Goal: Navigation & Orientation: Find specific page/section

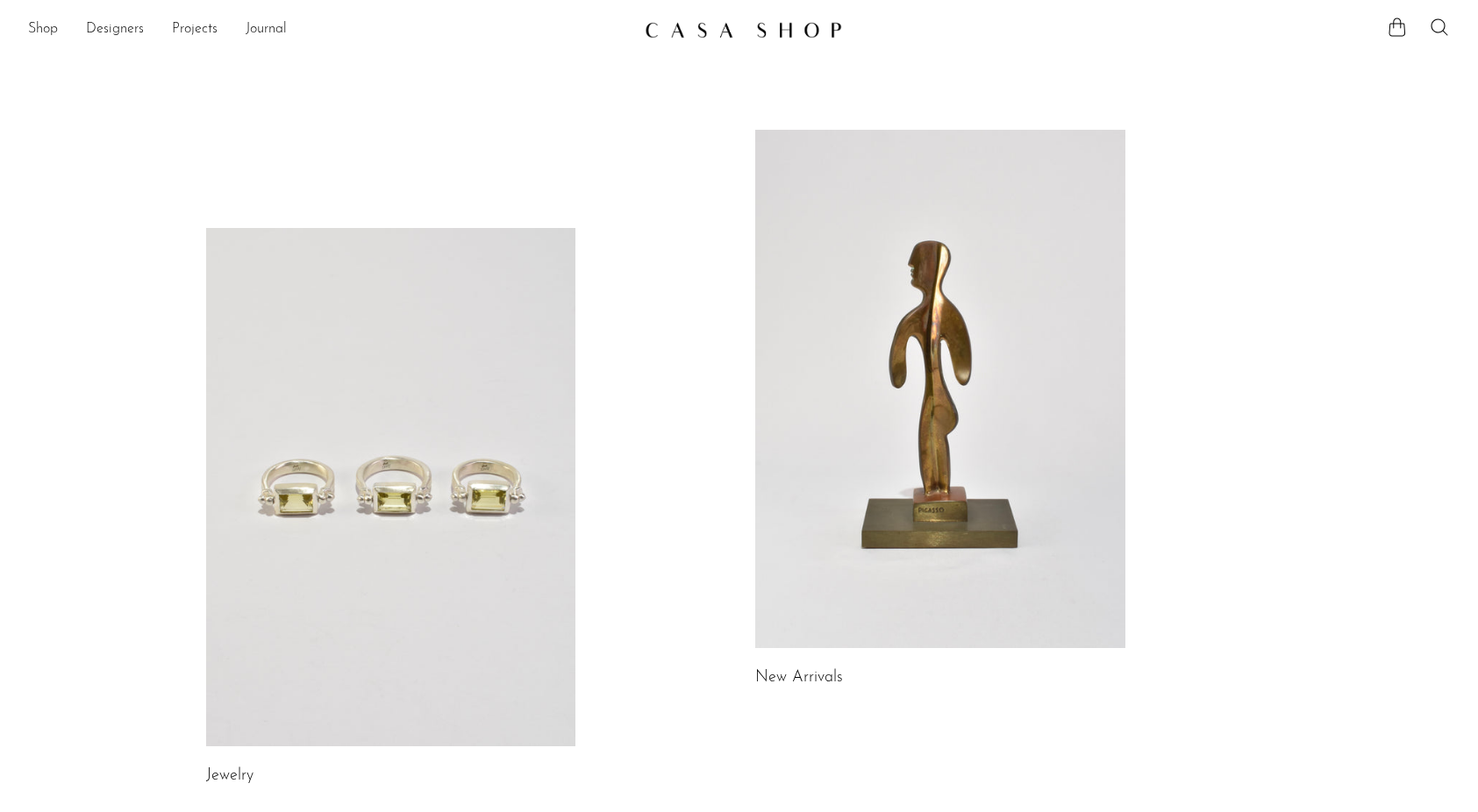
click at [432, 429] on link at bounding box center [390, 487] width 370 height 518
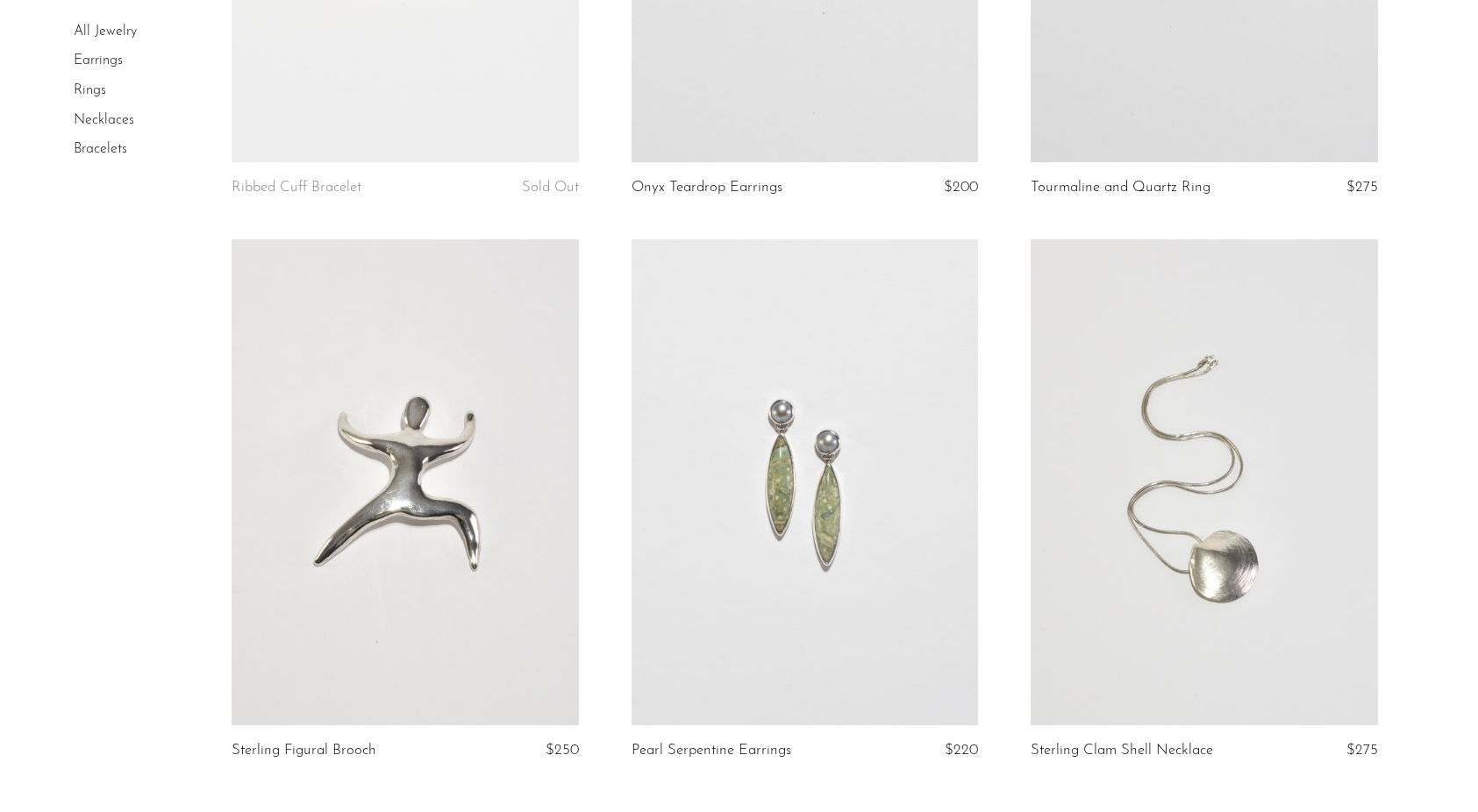
scroll to position [6429, 0]
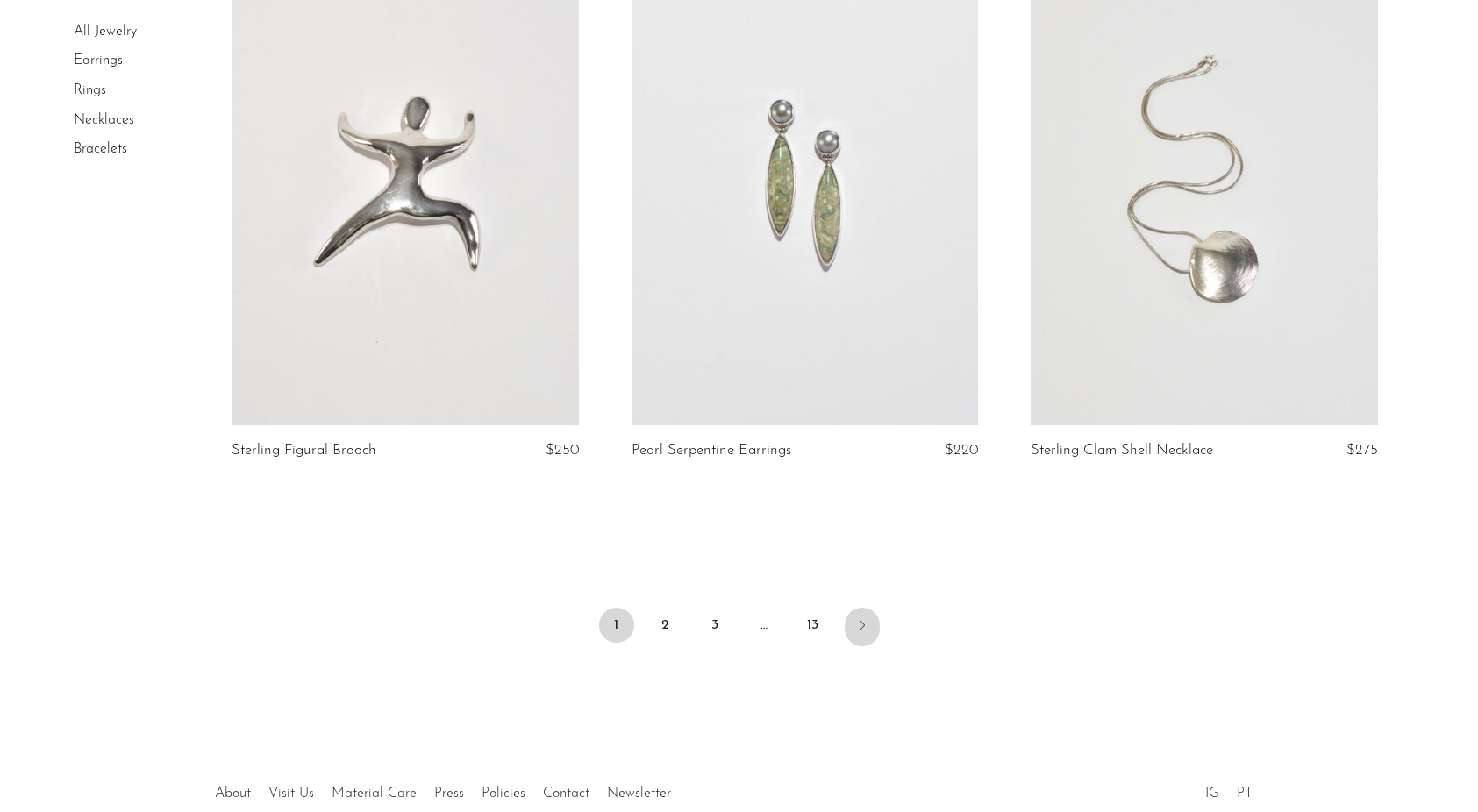
click at [859, 624] on icon "Next" at bounding box center [862, 625] width 14 height 14
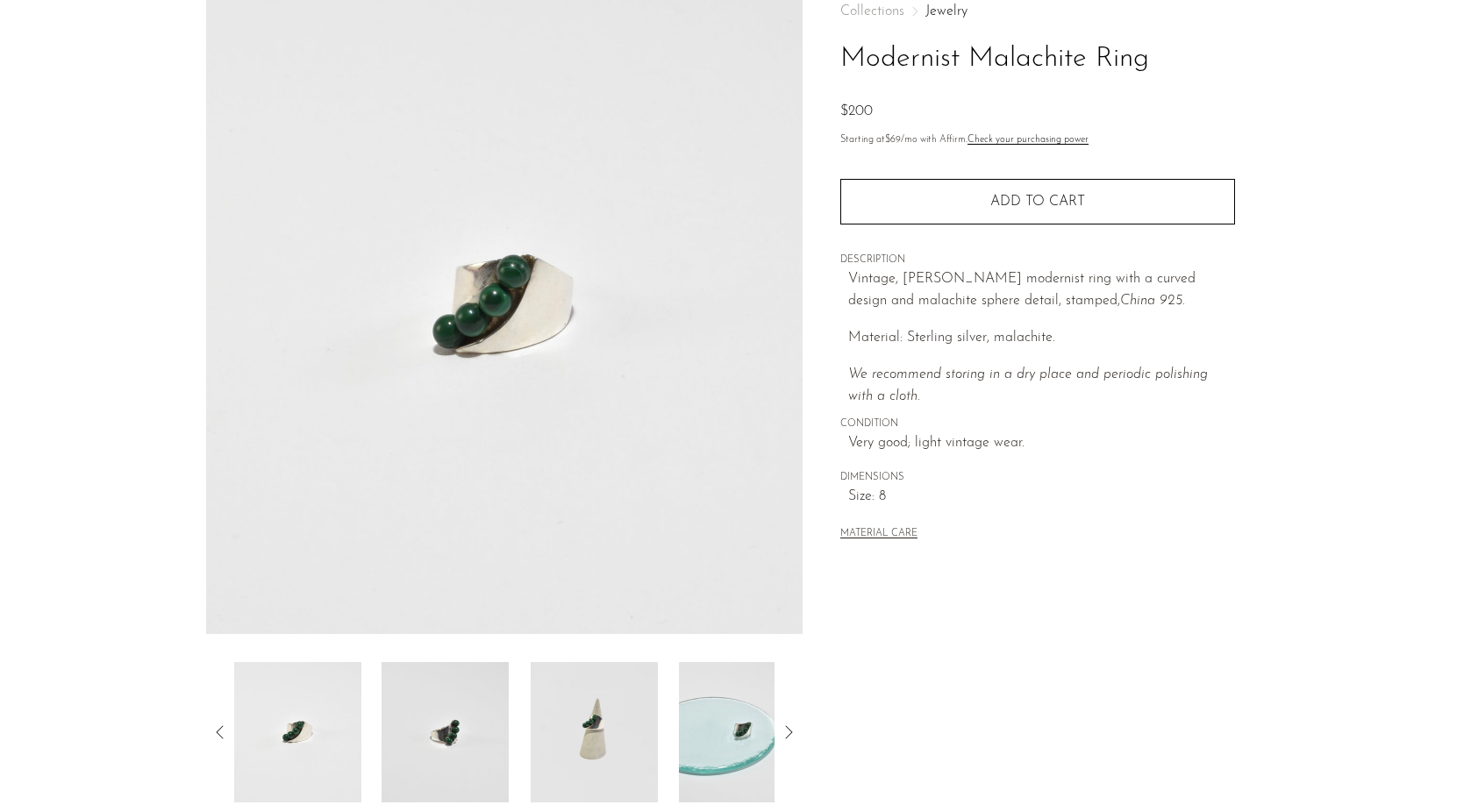
scroll to position [276, 0]
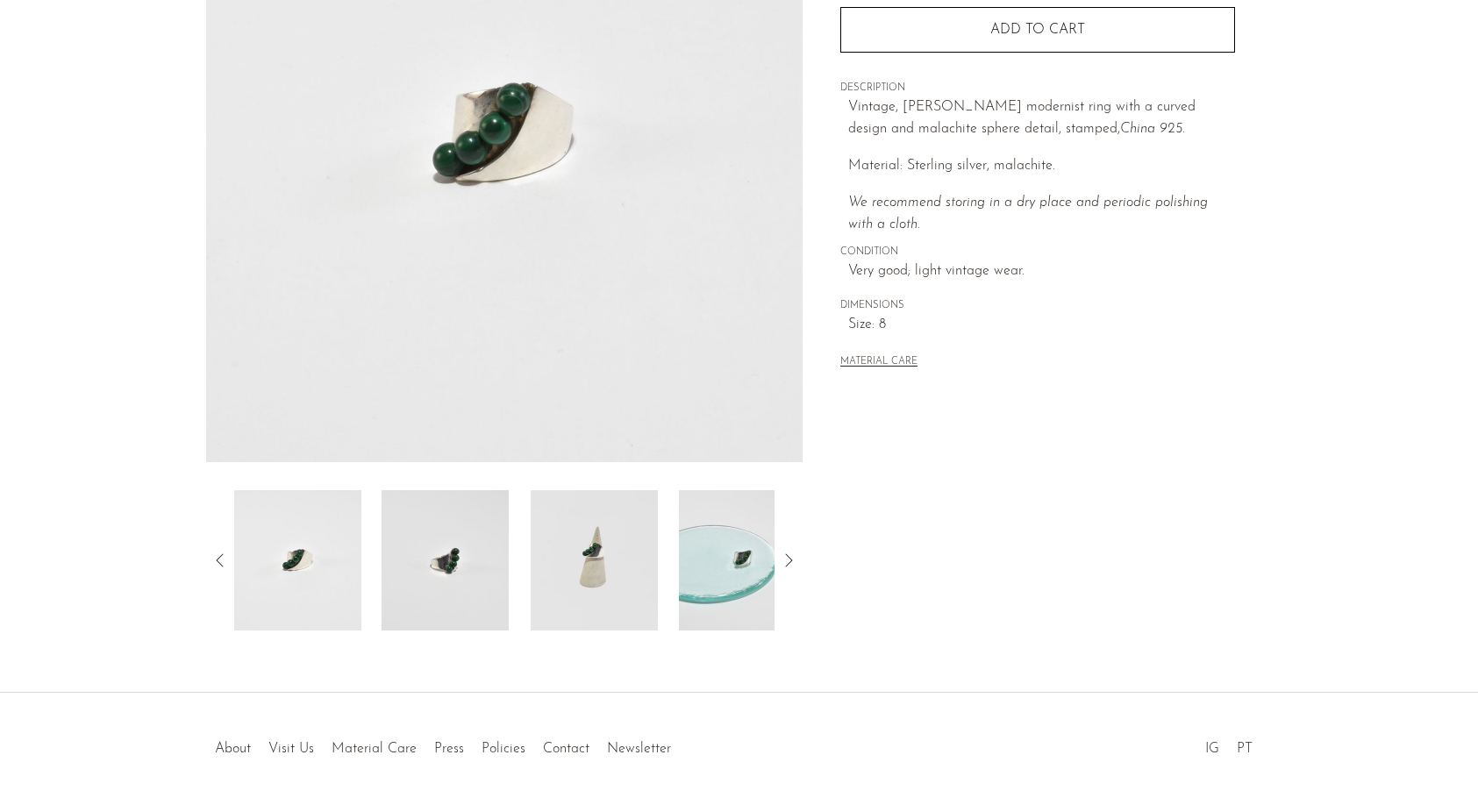
click at [647, 594] on img at bounding box center [594, 560] width 128 height 140
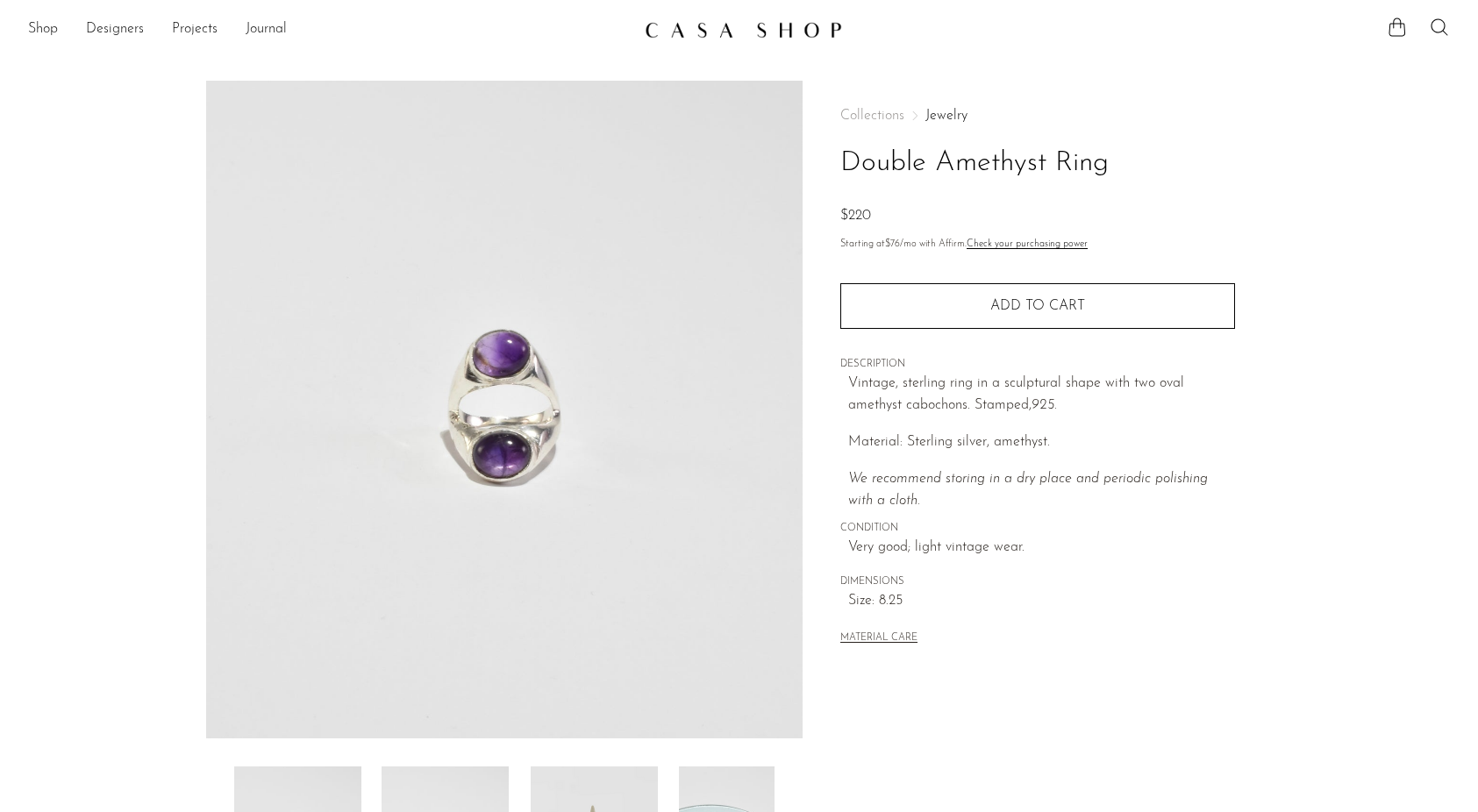
scroll to position [329, 0]
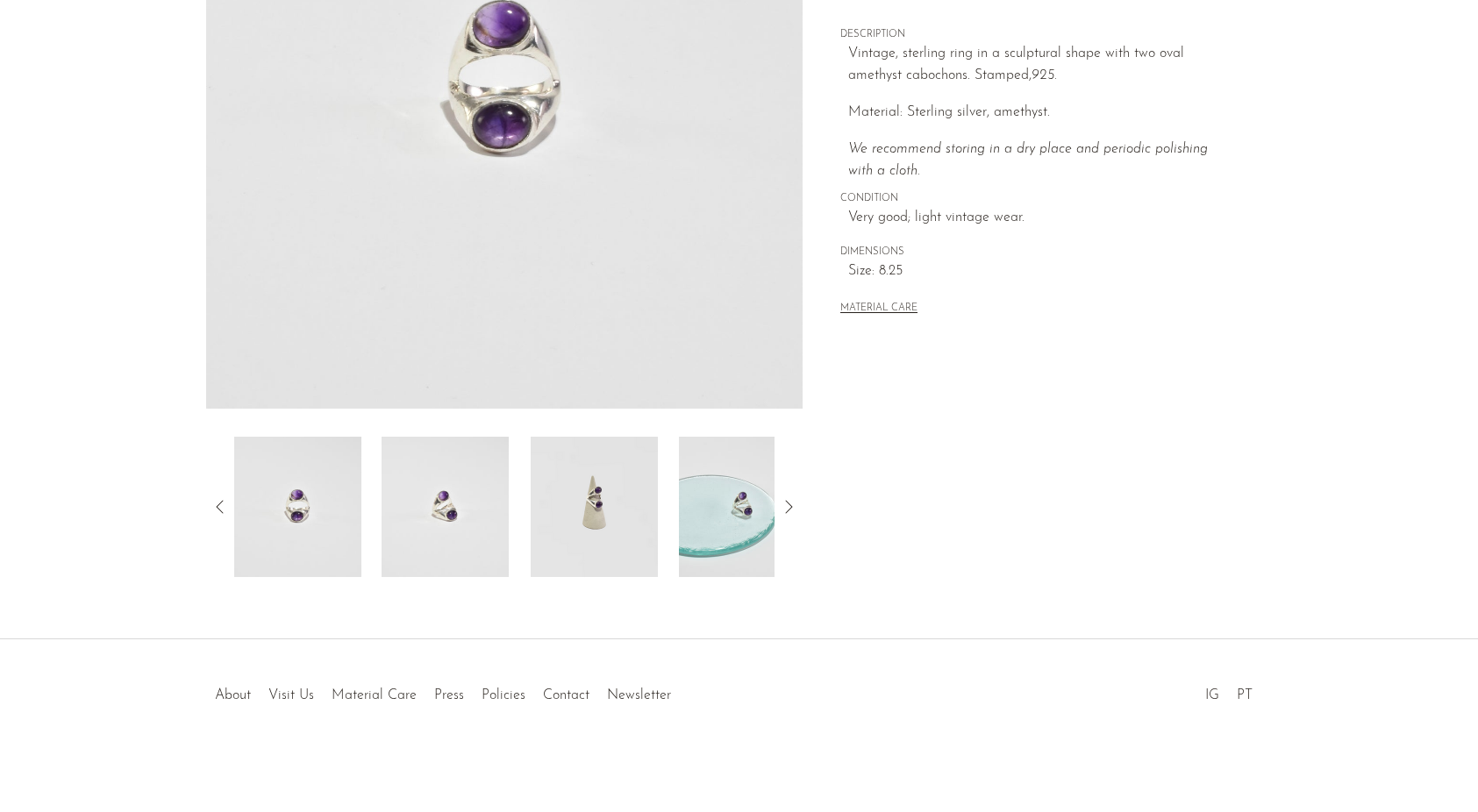
click at [579, 540] on img at bounding box center [594, 506] width 128 height 140
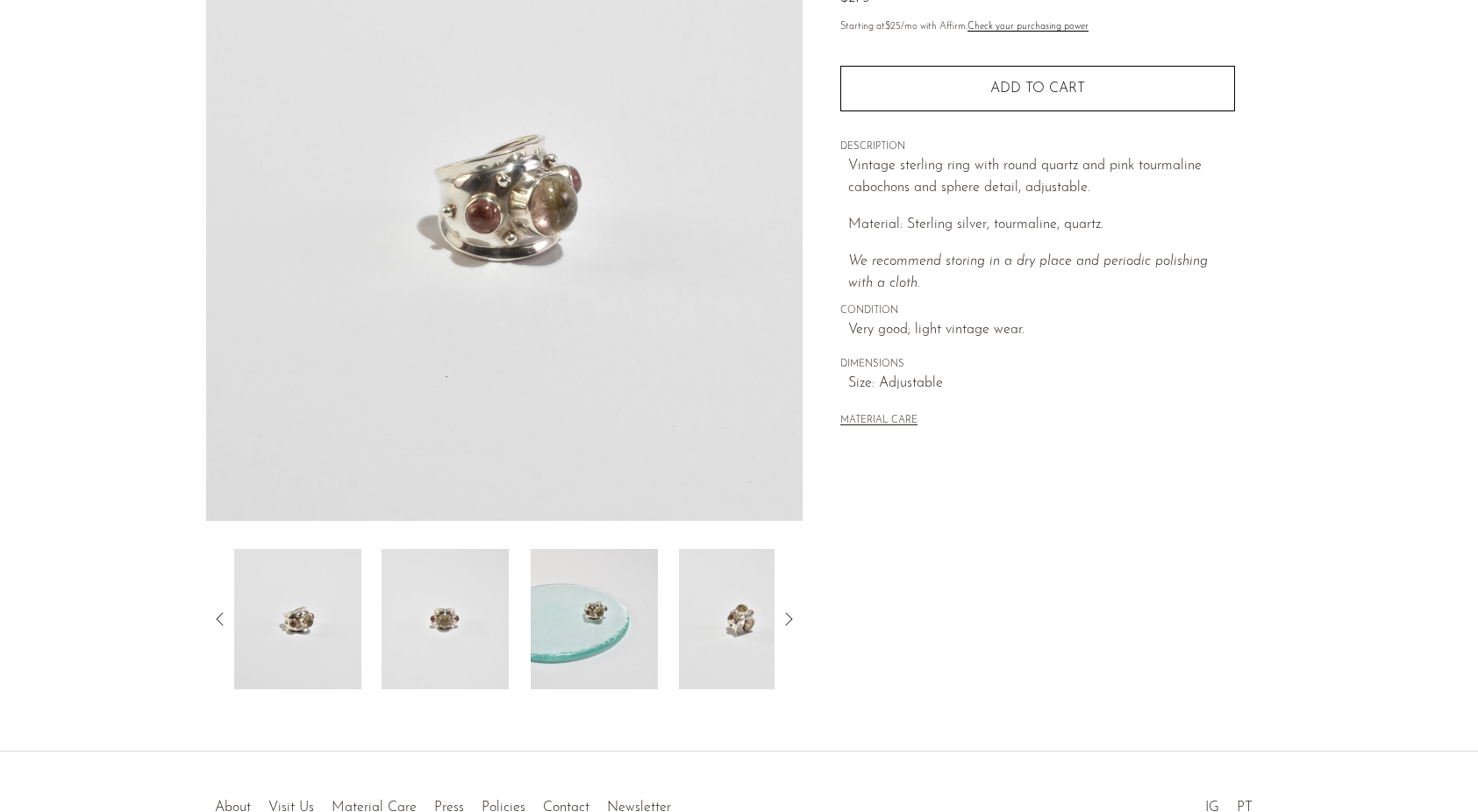
scroll to position [220, 0]
click at [452, 613] on img at bounding box center [445, 616] width 128 height 140
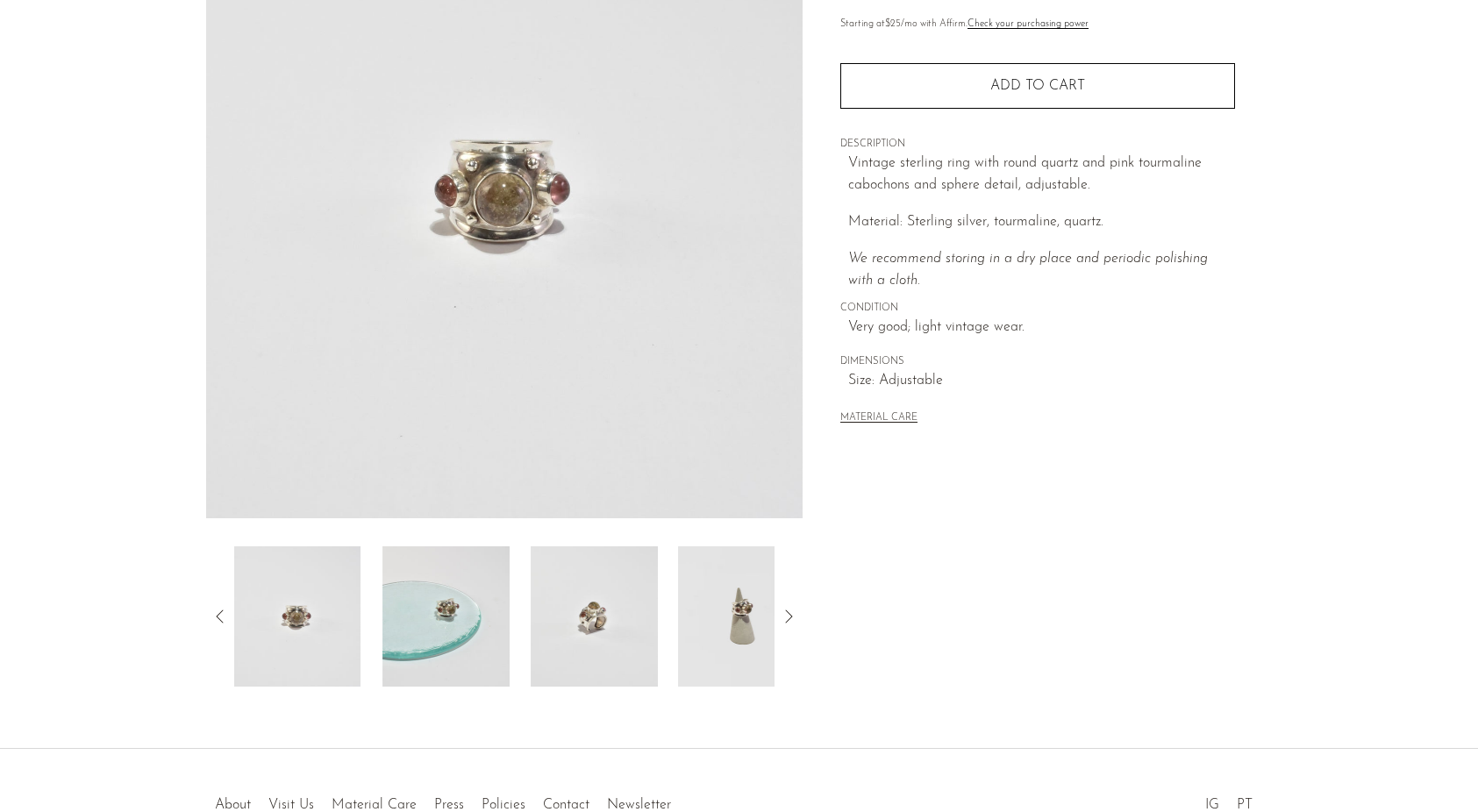
click at [551, 614] on img at bounding box center [594, 616] width 128 height 140
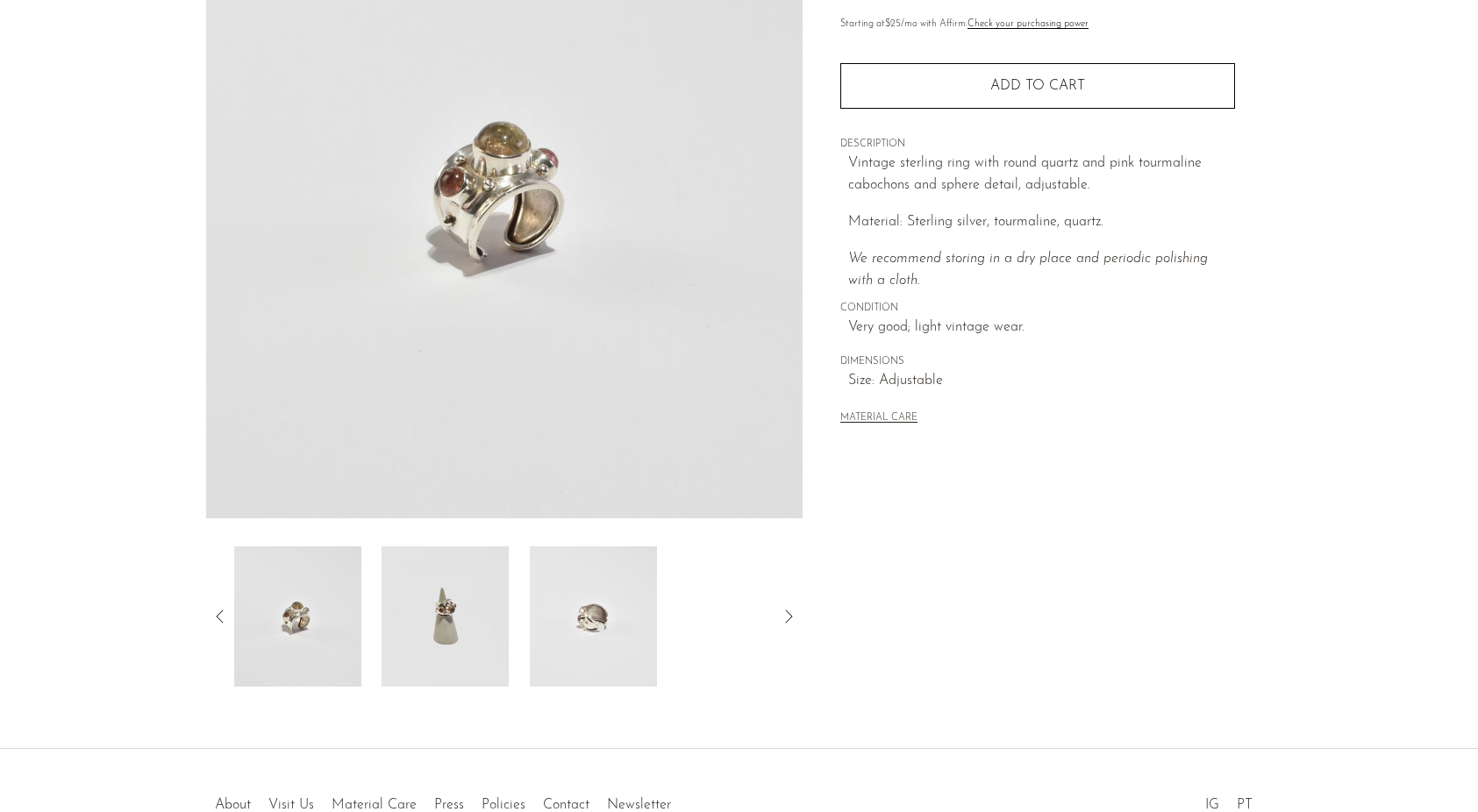
click at [552, 614] on img at bounding box center [593, 616] width 128 height 140
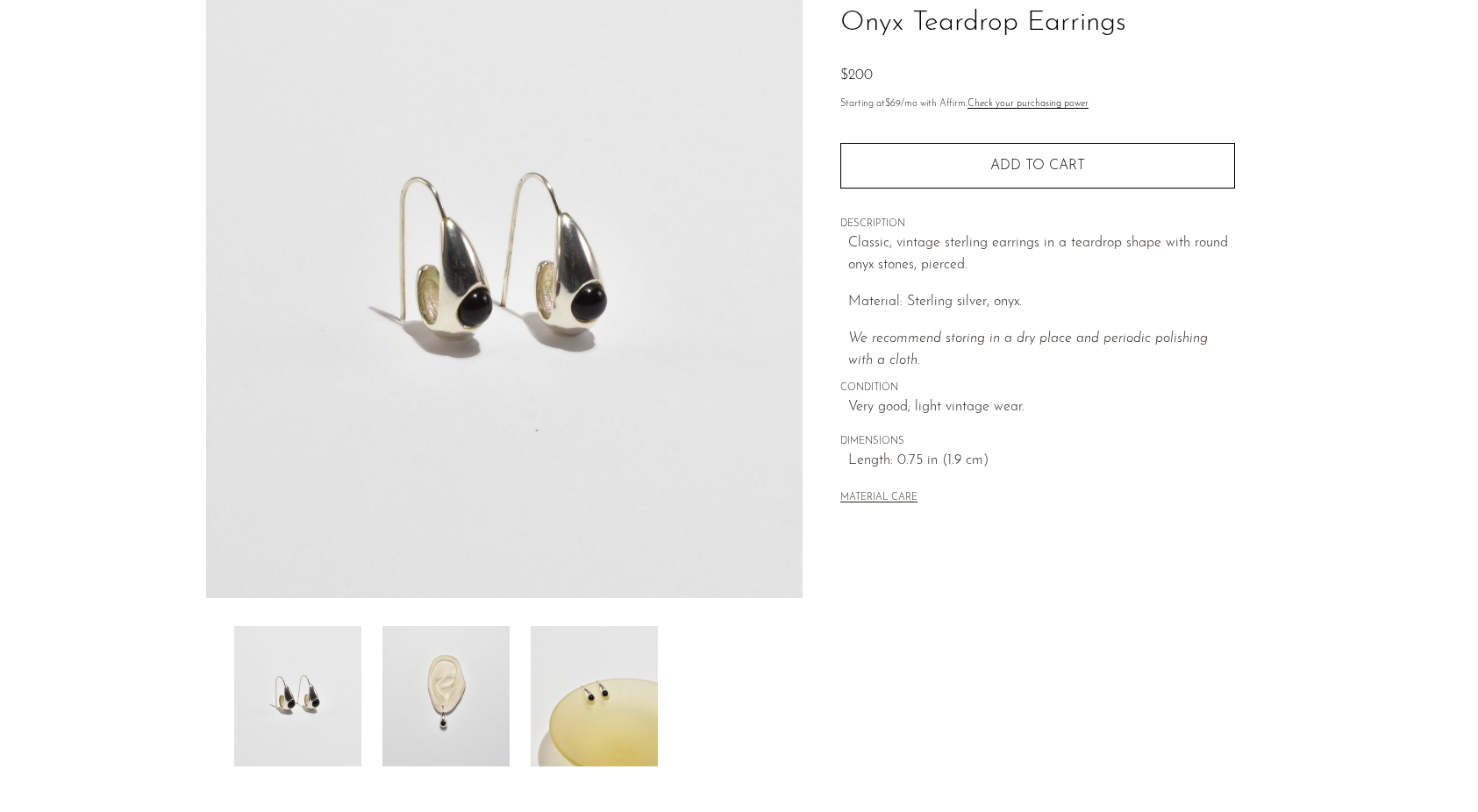
scroll to position [133, 0]
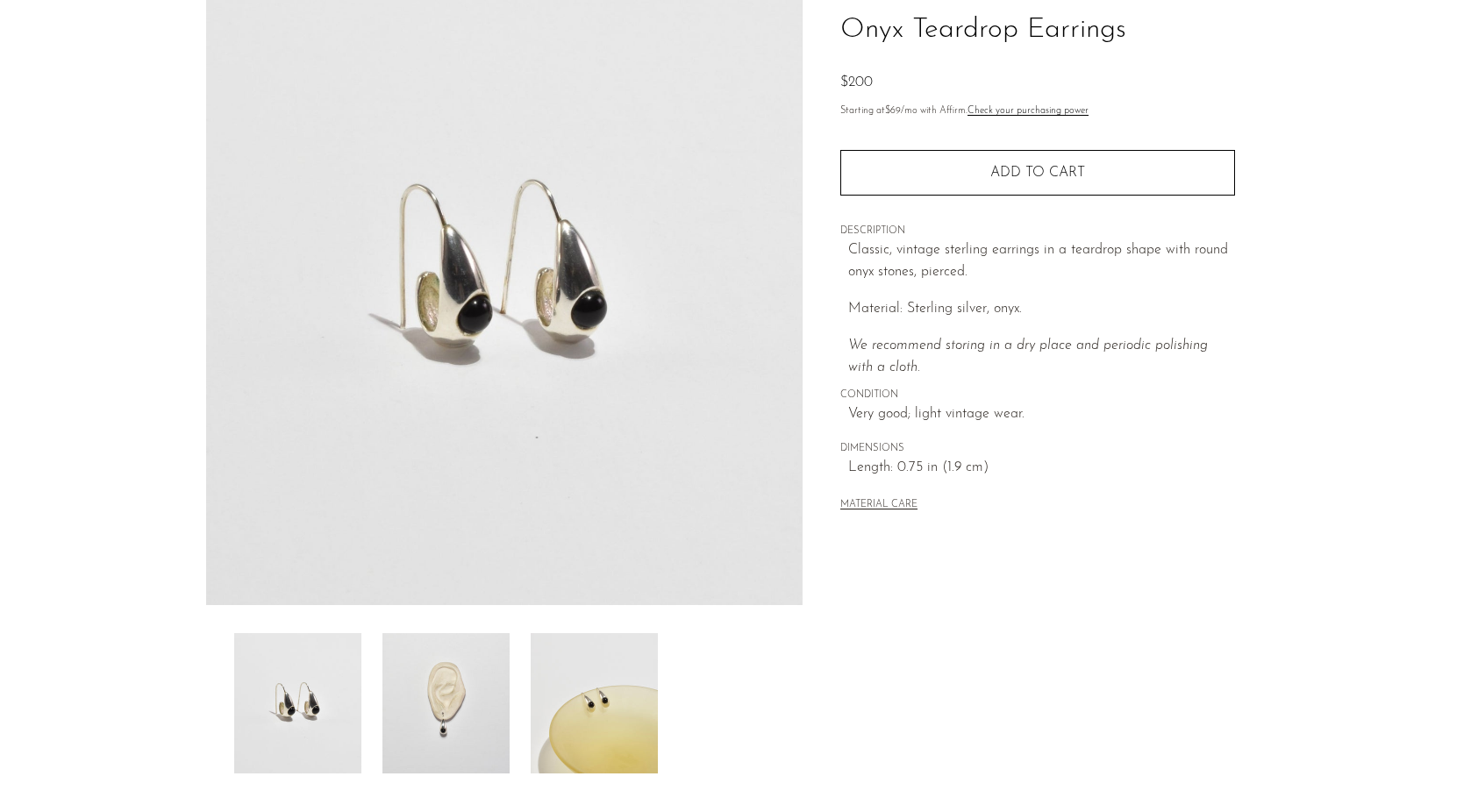
click at [466, 714] on img at bounding box center [446, 703] width 128 height 140
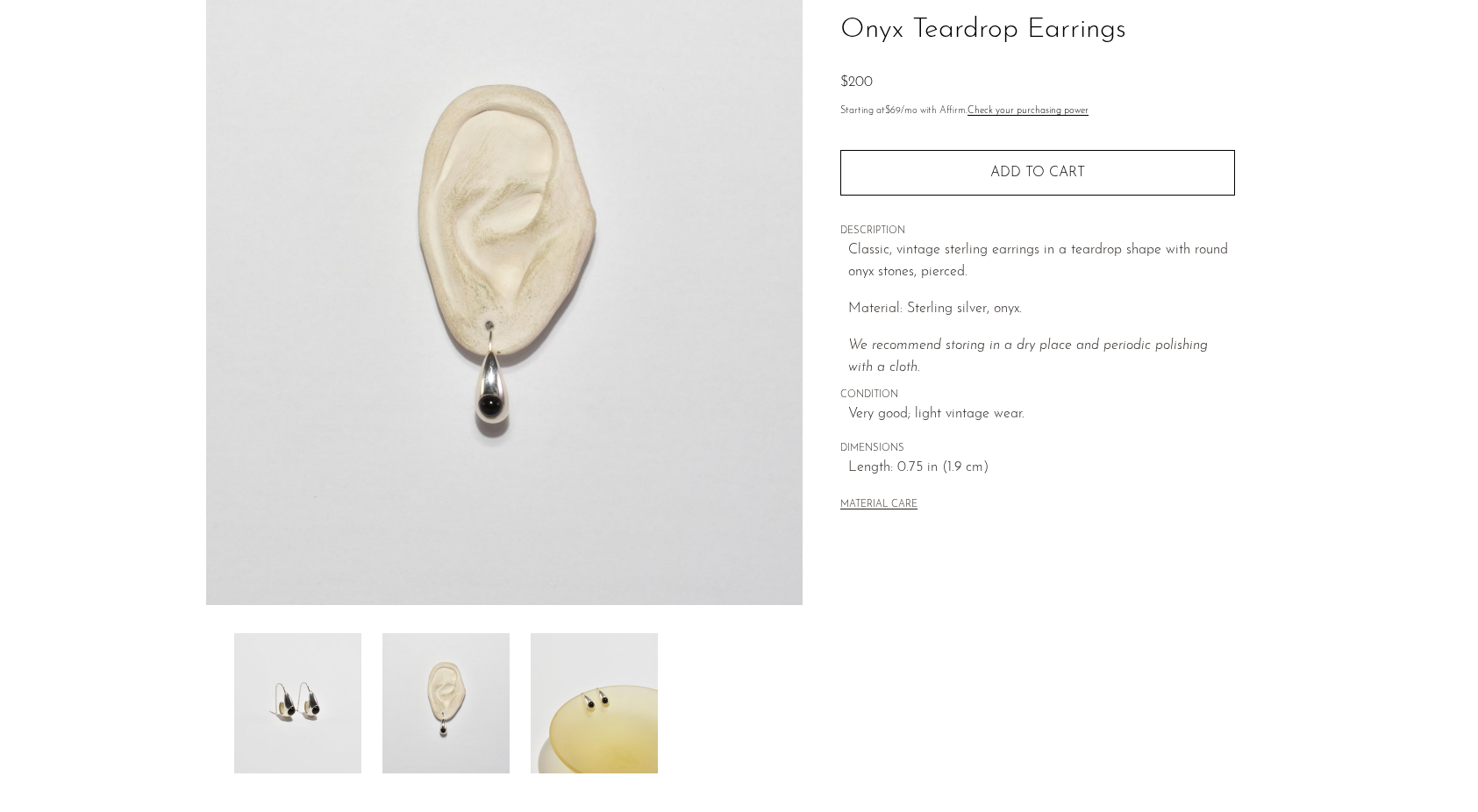
click at [539, 710] on img at bounding box center [594, 703] width 128 height 140
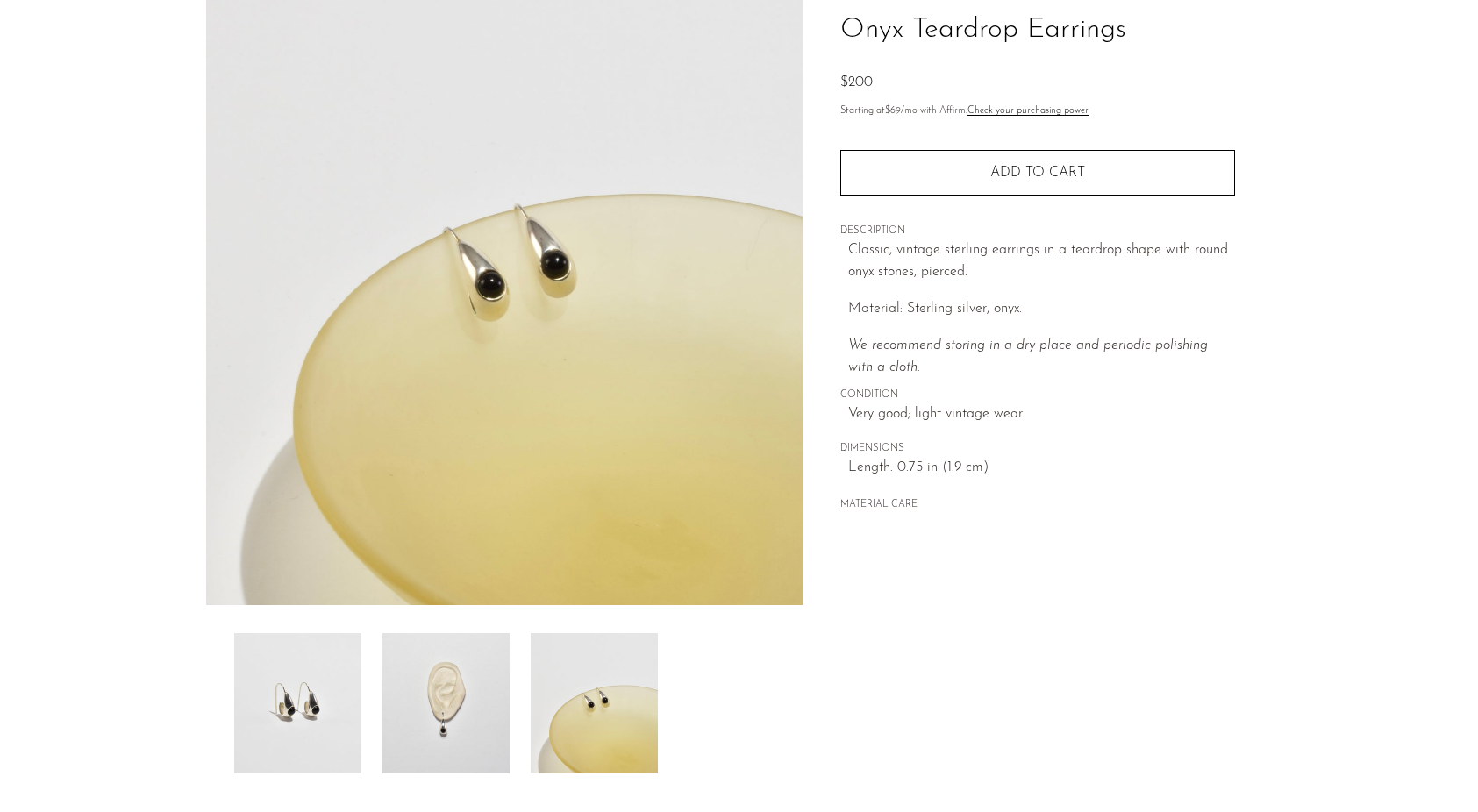
click at [320, 748] on img at bounding box center [298, 703] width 128 height 140
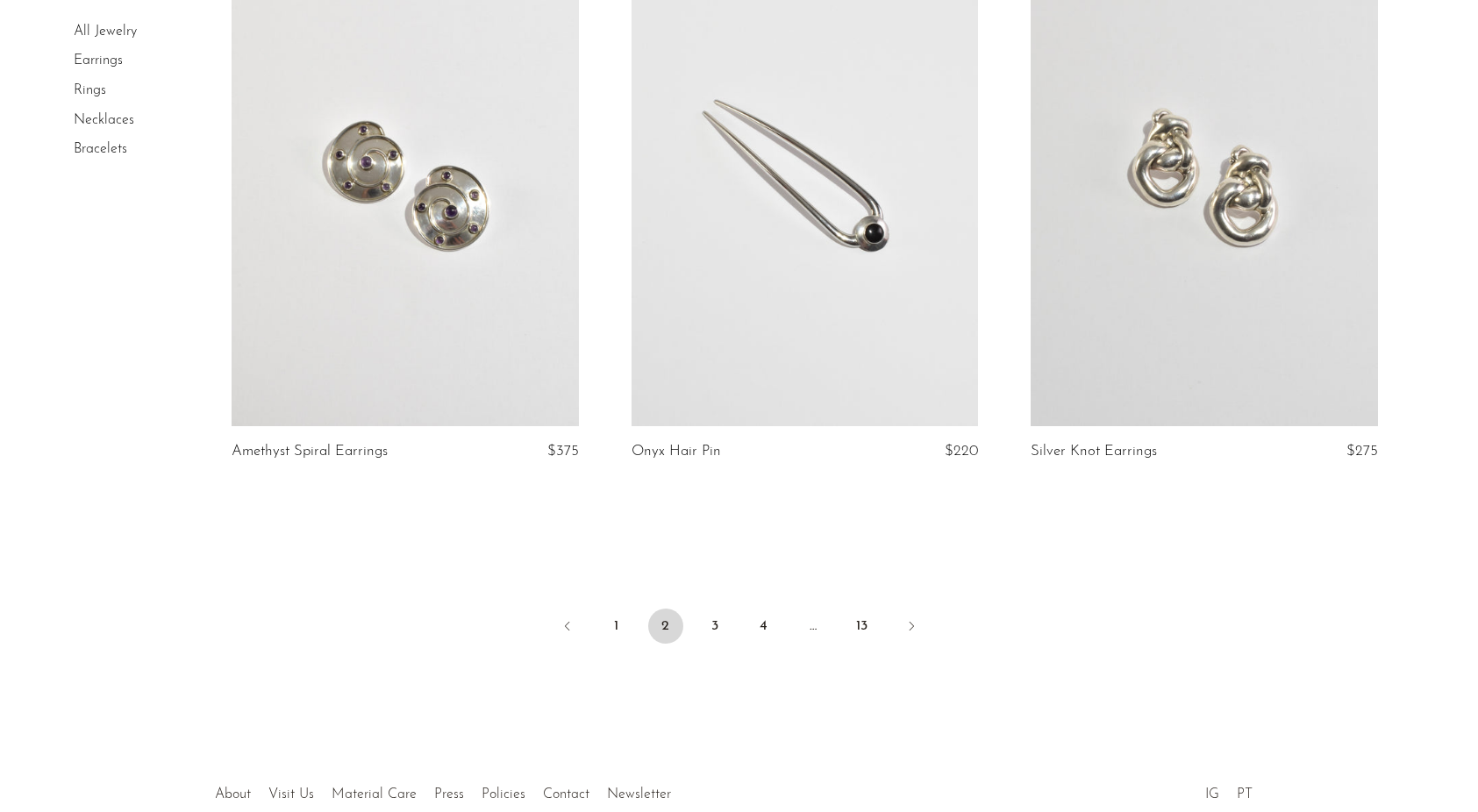
scroll to position [6561, 0]
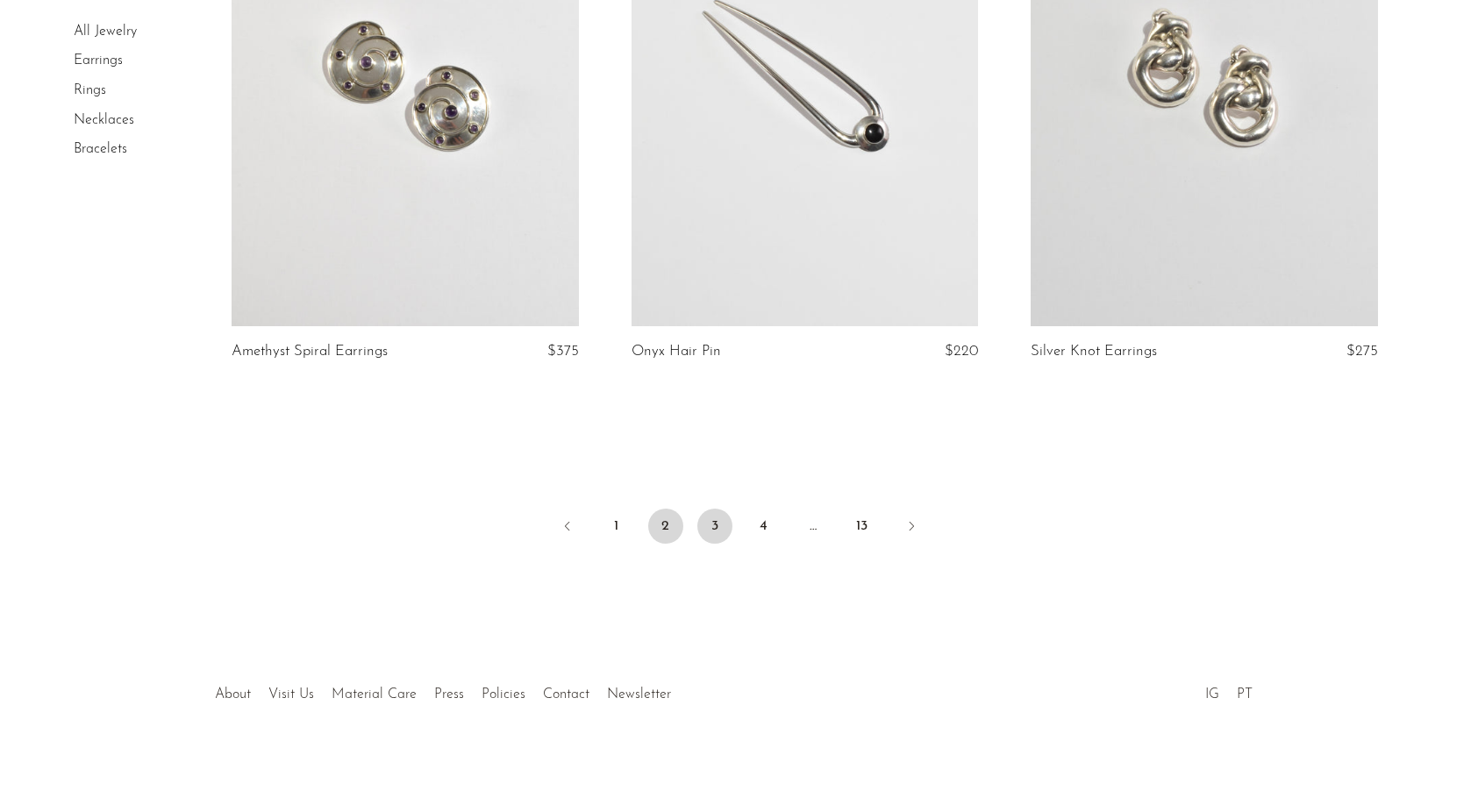
click at [712, 522] on link "3" at bounding box center [715, 526] width 35 height 35
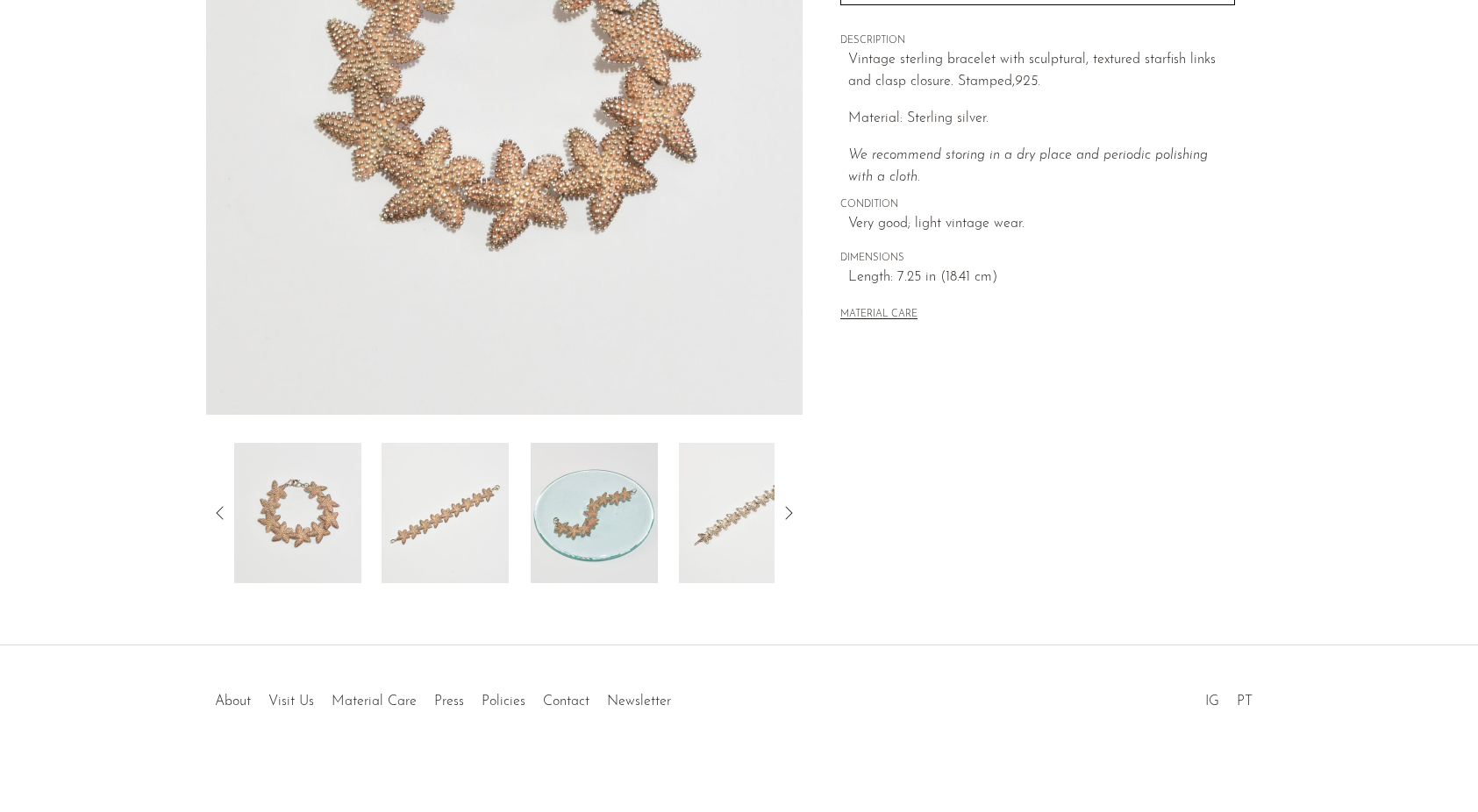
scroll to position [329, 0]
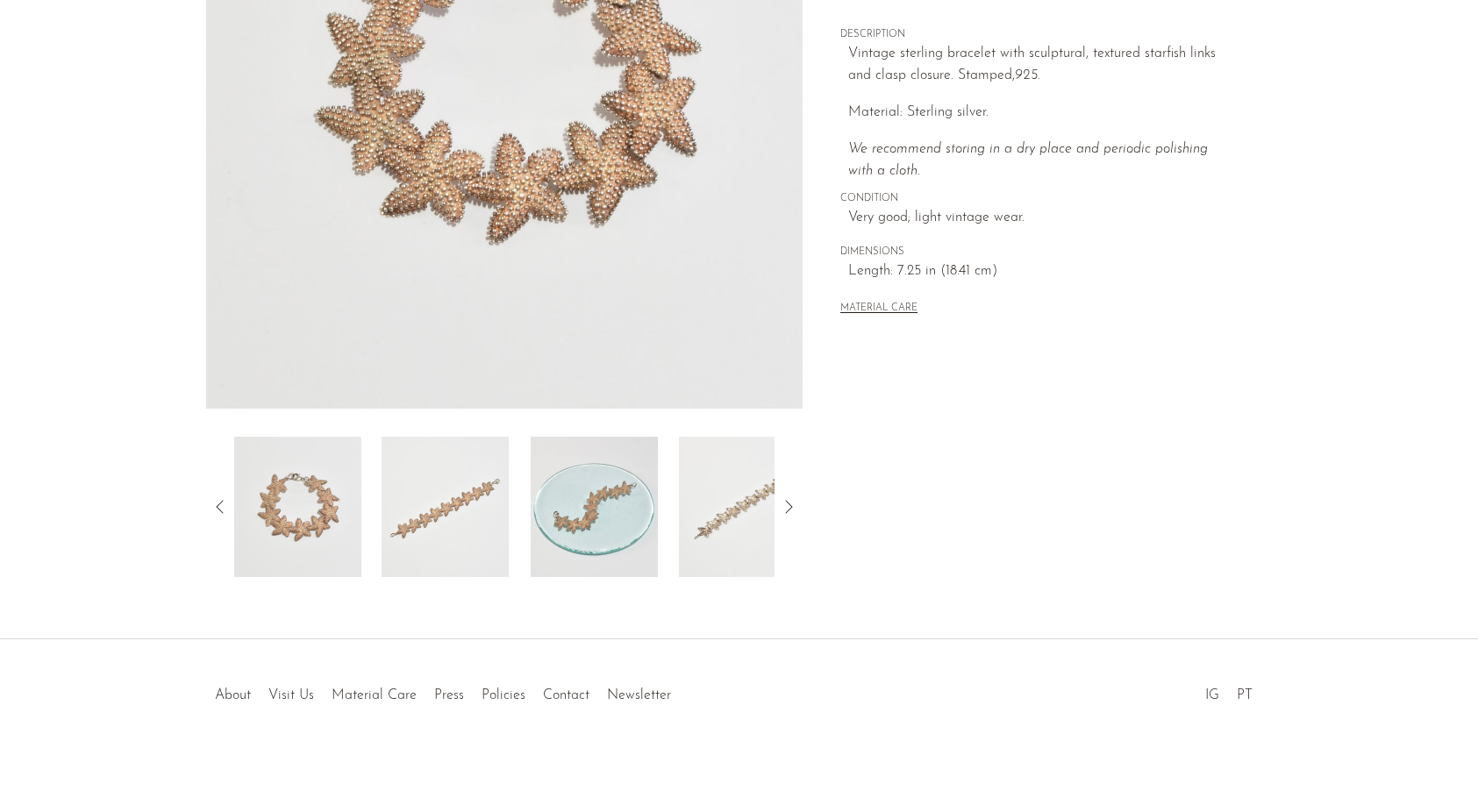
click at [461, 511] on img at bounding box center [445, 506] width 128 height 140
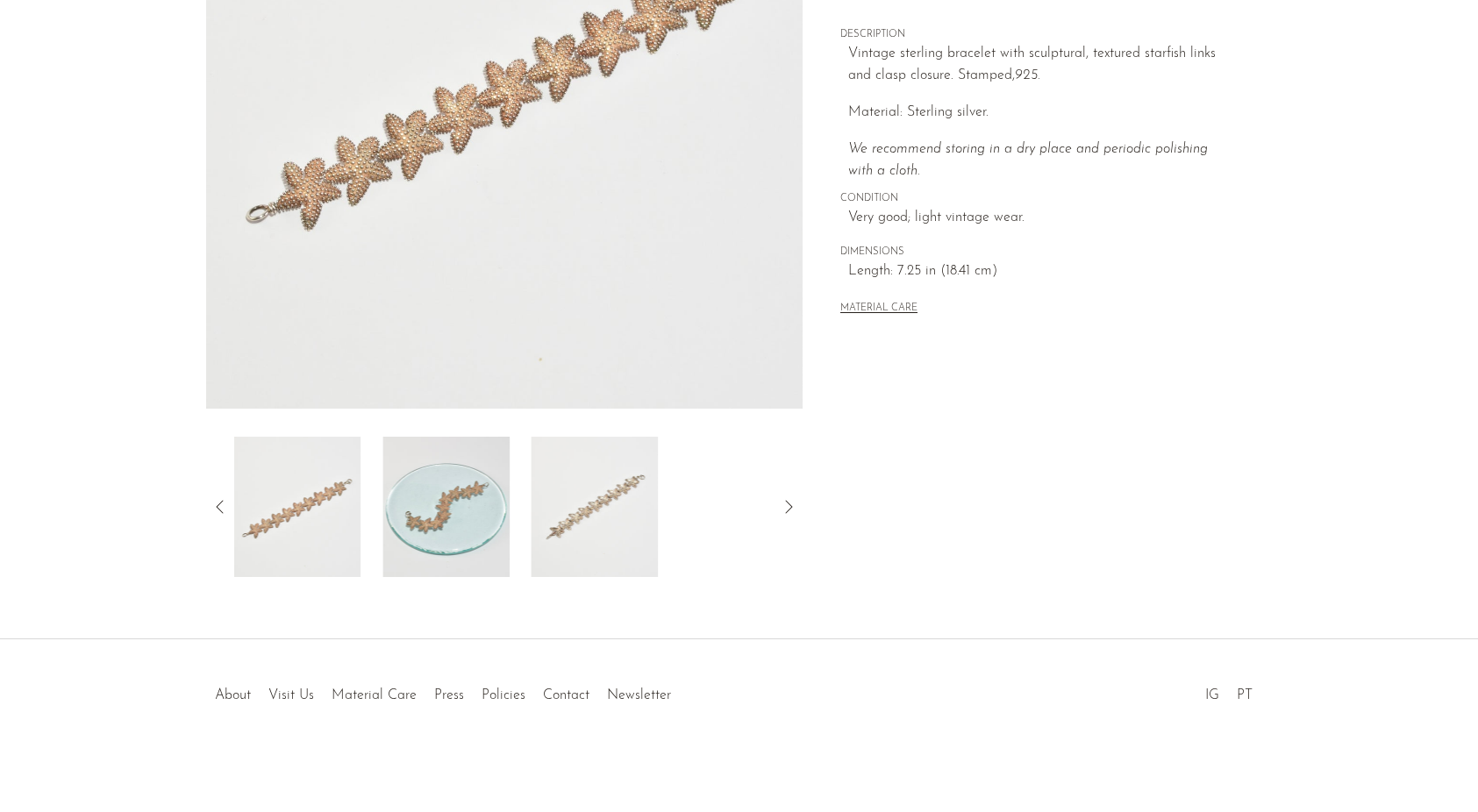
click at [505, 512] on img at bounding box center [446, 506] width 128 height 140
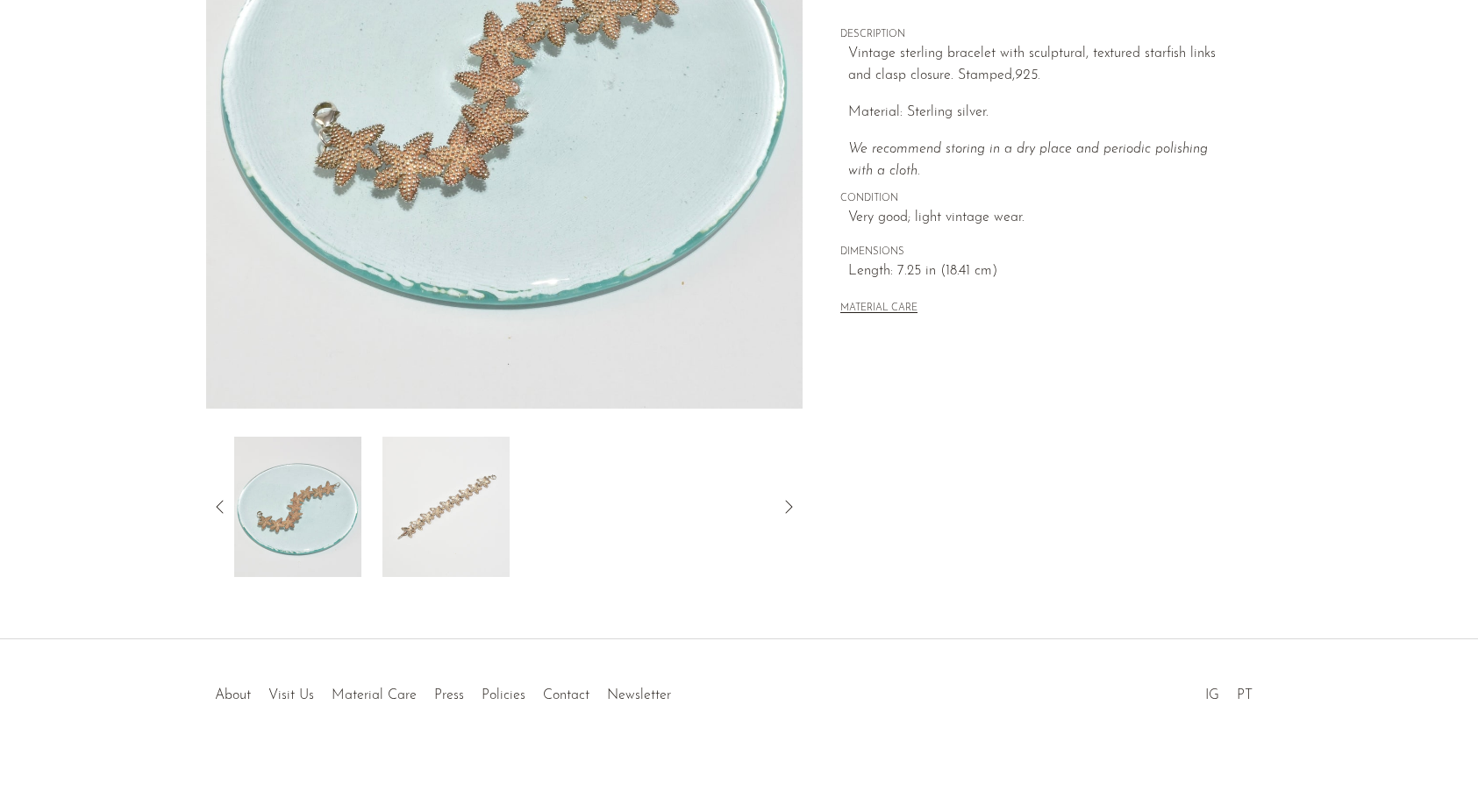
click at [486, 496] on img at bounding box center [445, 506] width 128 height 140
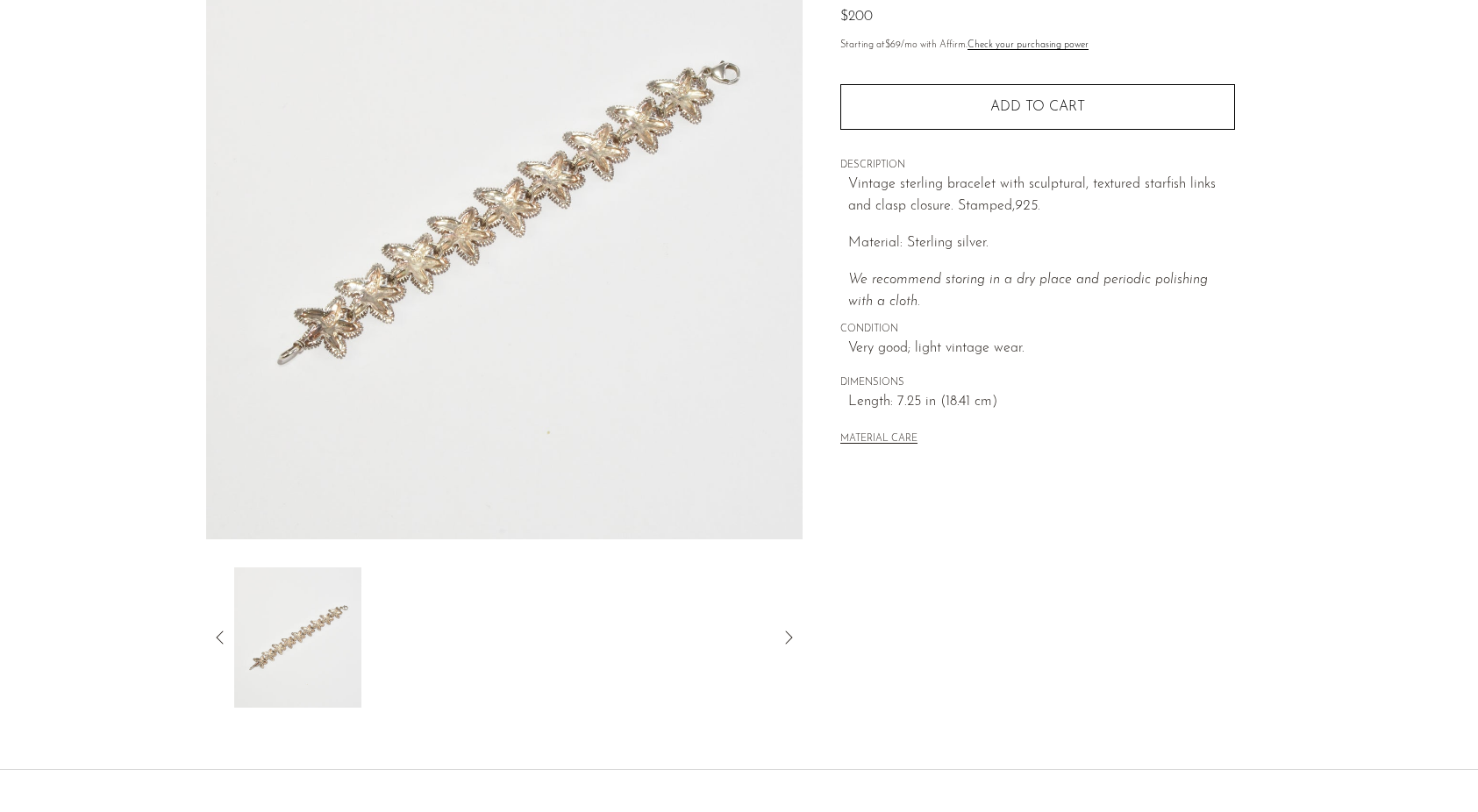
scroll to position [196, 0]
click at [791, 630] on icon at bounding box center [788, 640] width 21 height 21
click at [585, 355] on img at bounding box center [504, 212] width 597 height 658
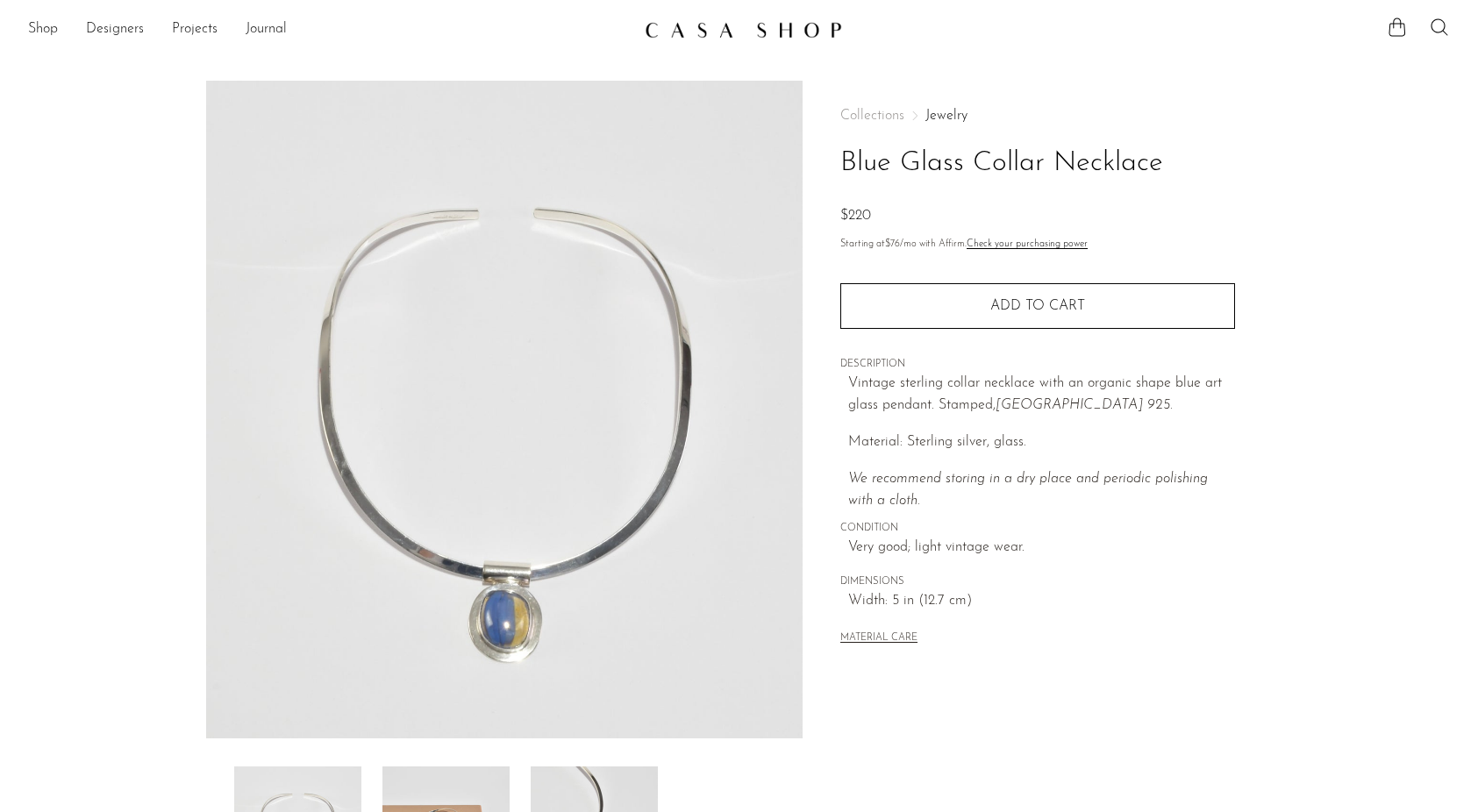
scroll to position [136, 0]
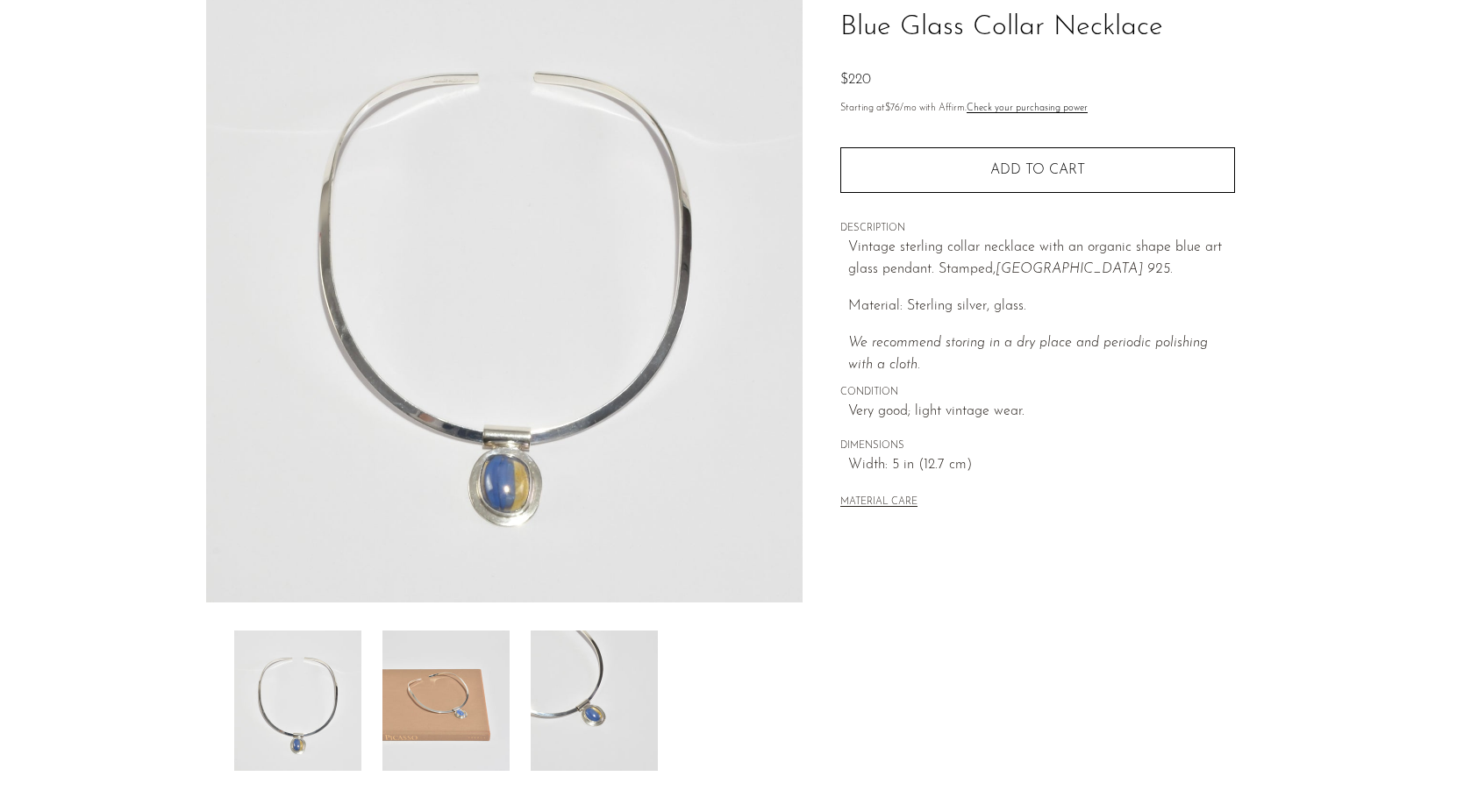
click at [444, 691] on img at bounding box center [446, 700] width 128 height 140
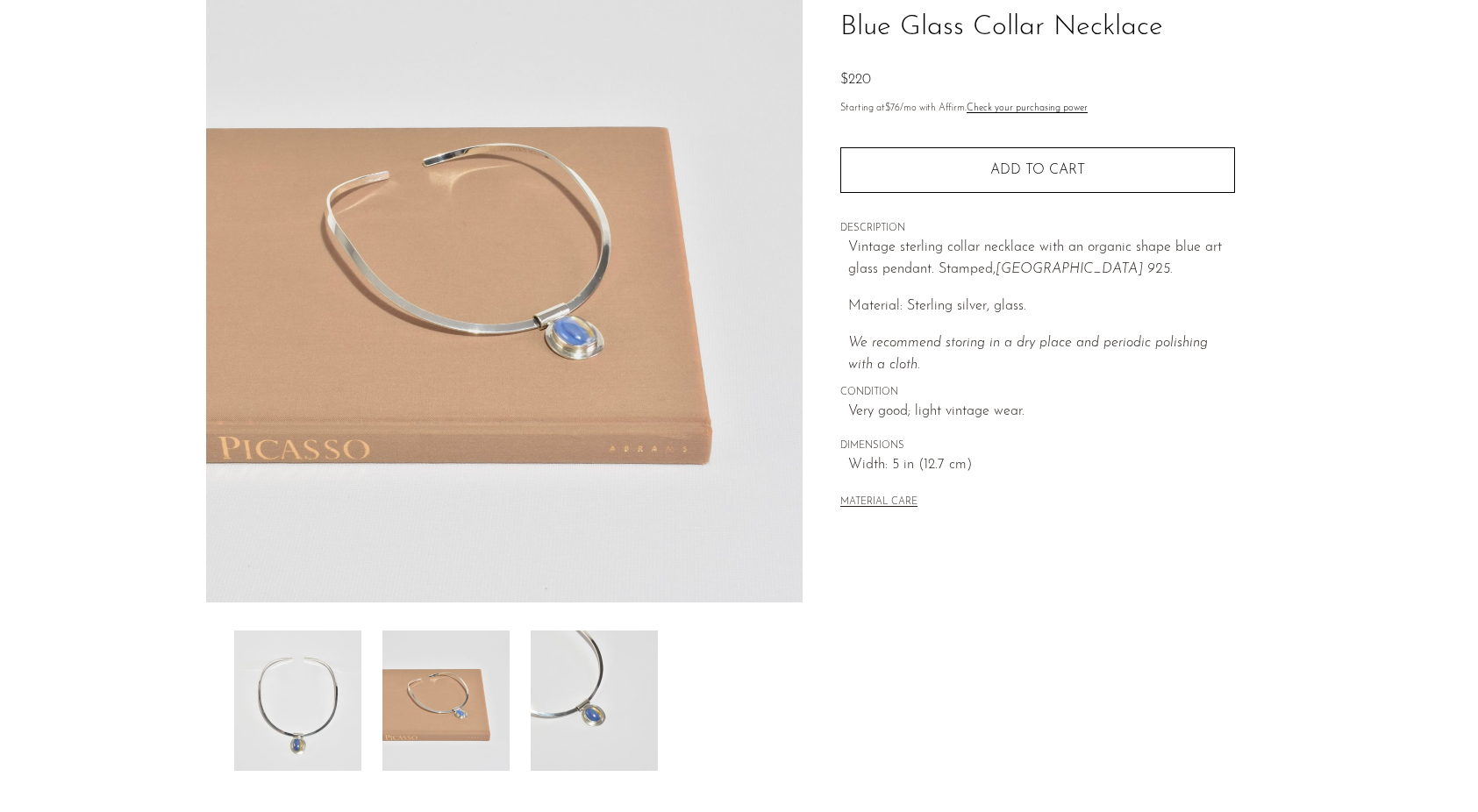
click at [590, 682] on img at bounding box center [594, 700] width 128 height 140
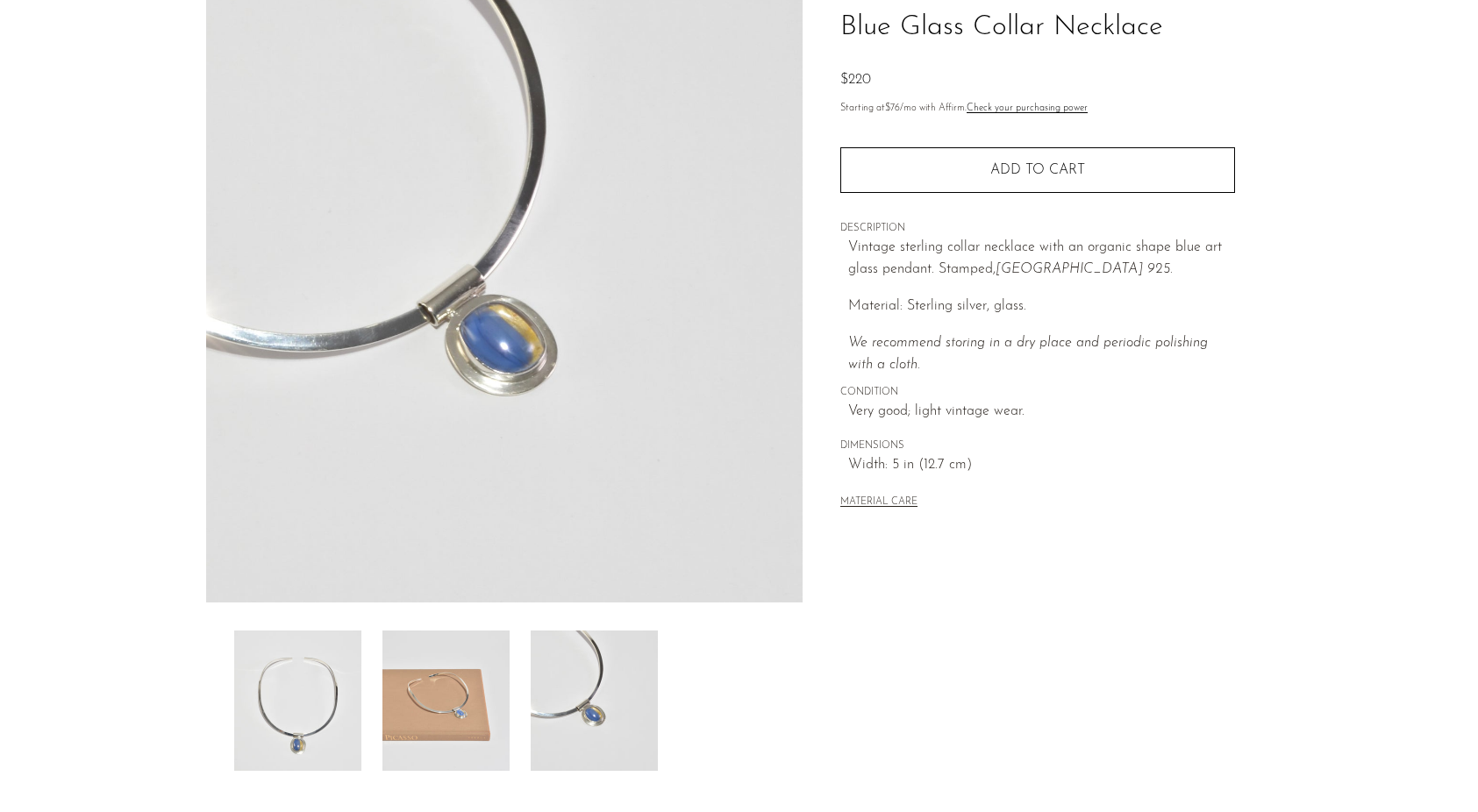
click at [311, 710] on img at bounding box center [298, 700] width 128 height 140
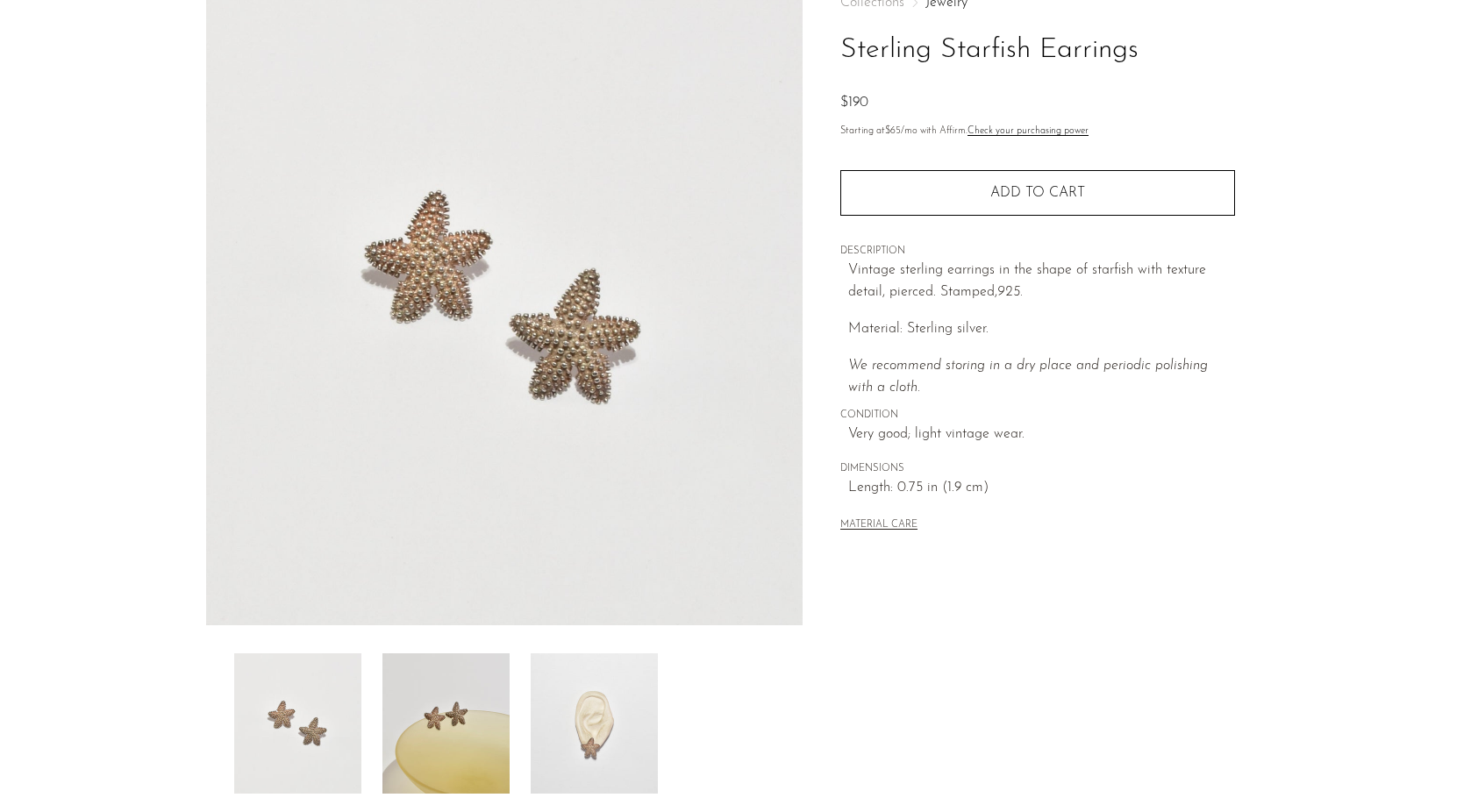
scroll to position [111, 0]
click at [631, 732] on img at bounding box center [594, 724] width 128 height 140
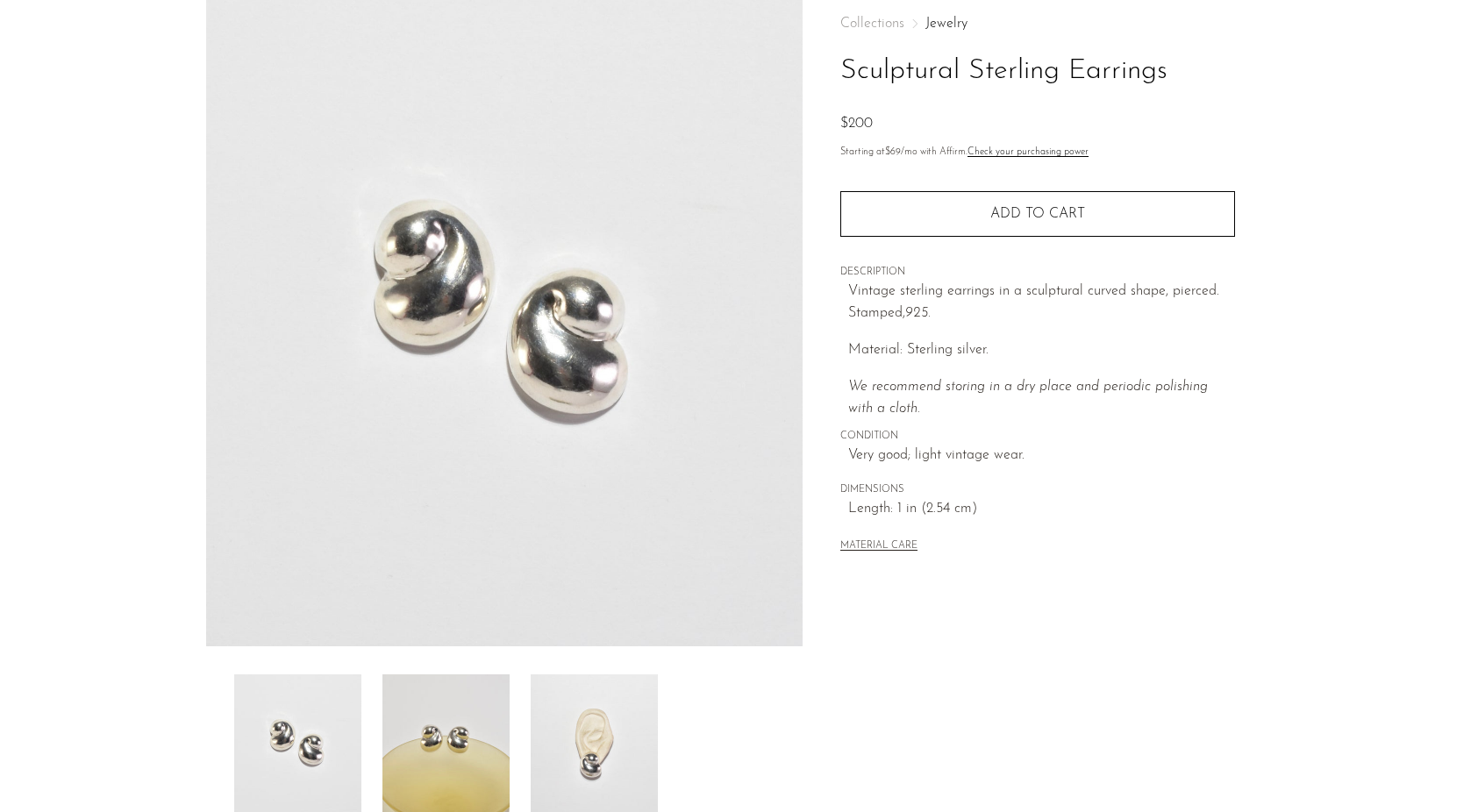
scroll to position [96, 0]
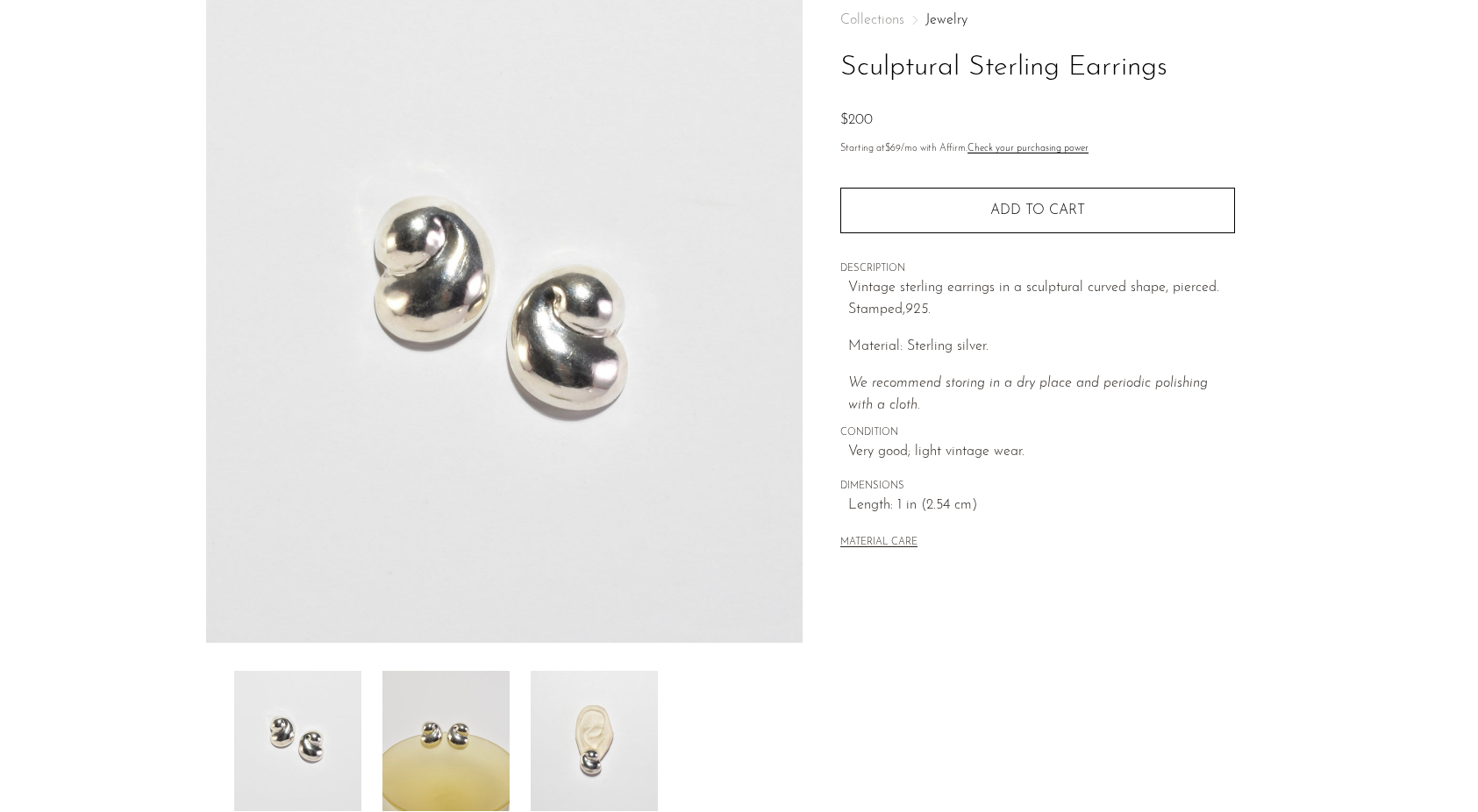
click at [535, 710] on img at bounding box center [594, 741] width 128 height 140
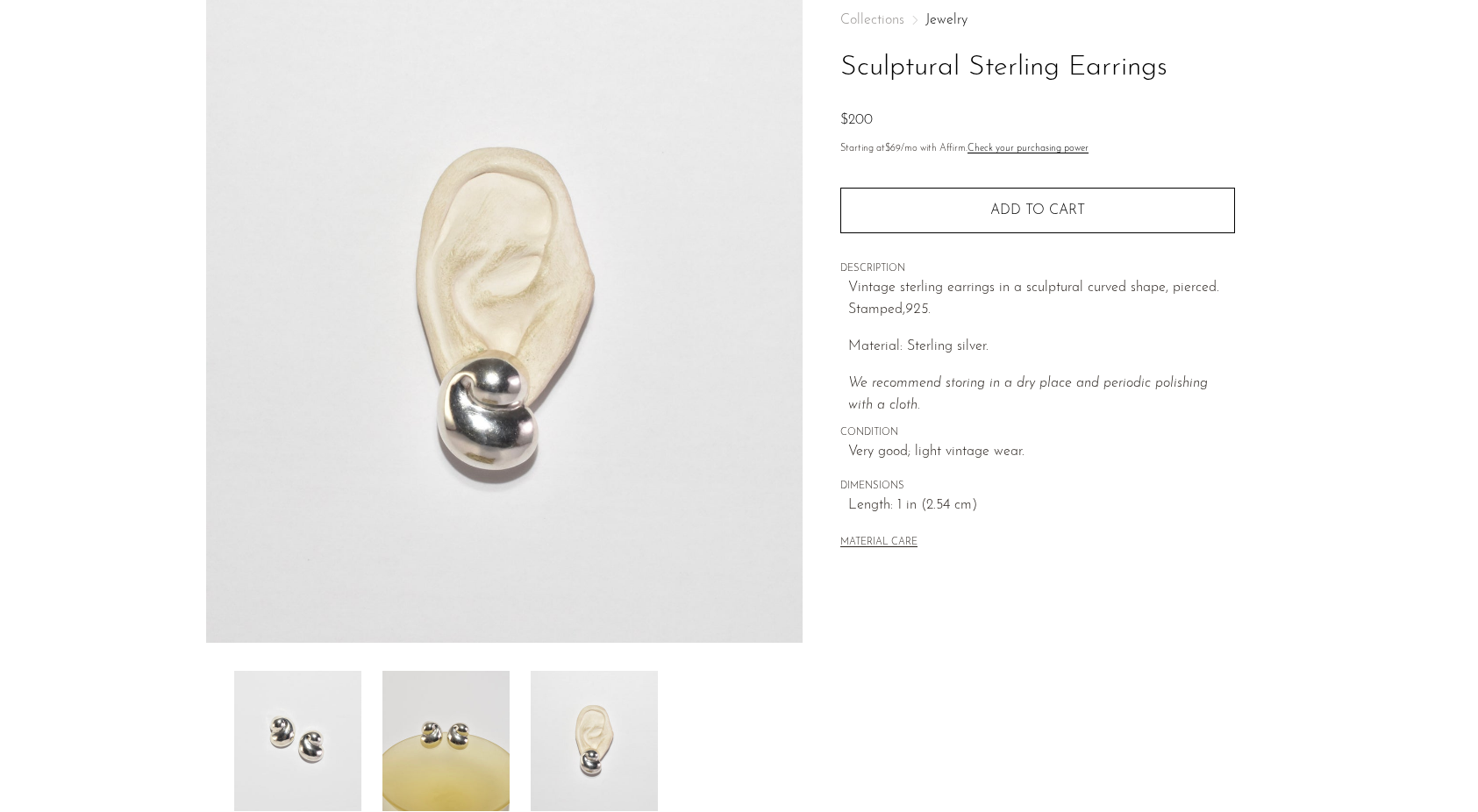
click at [592, 722] on img at bounding box center [594, 741] width 128 height 140
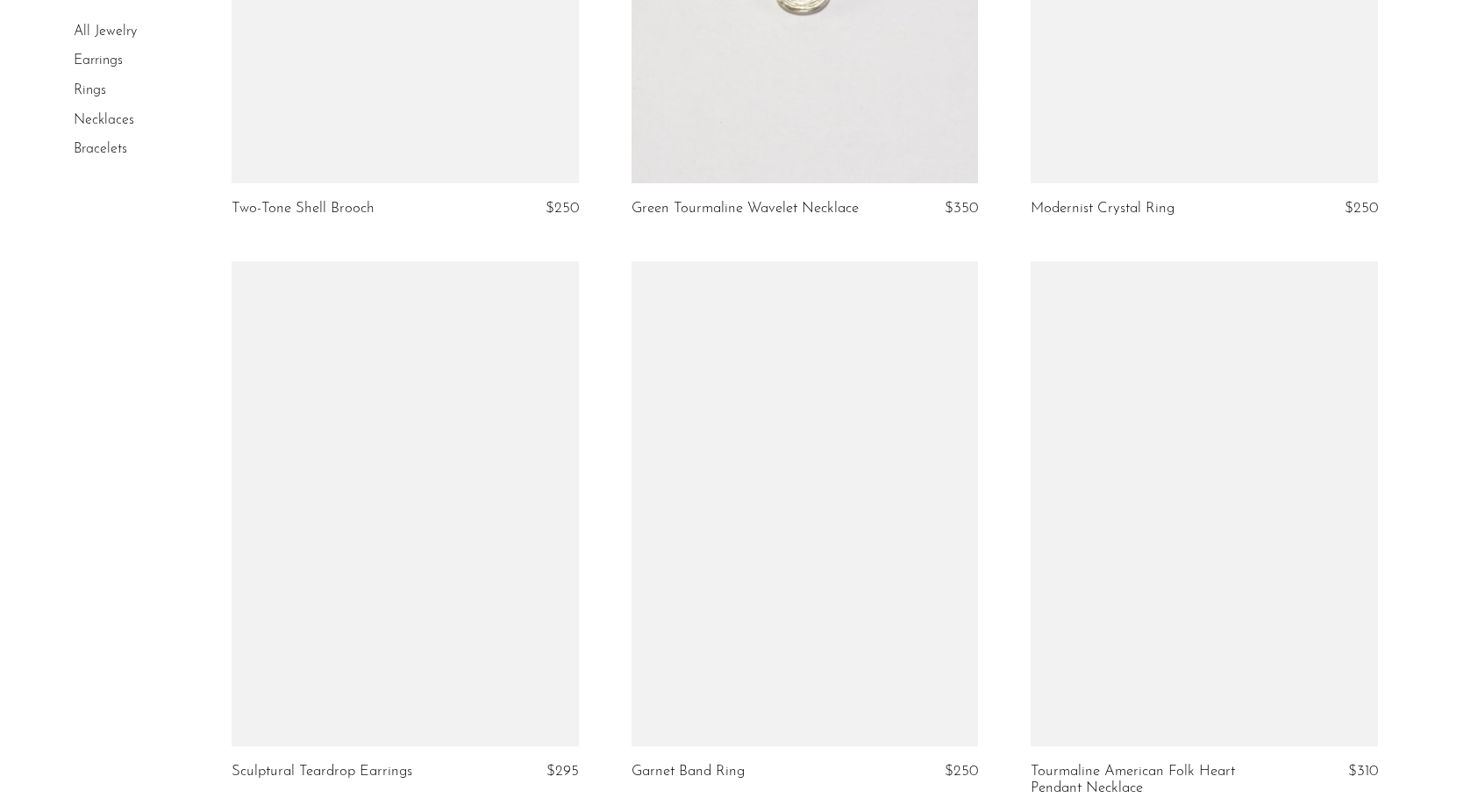
scroll to position [6564, 0]
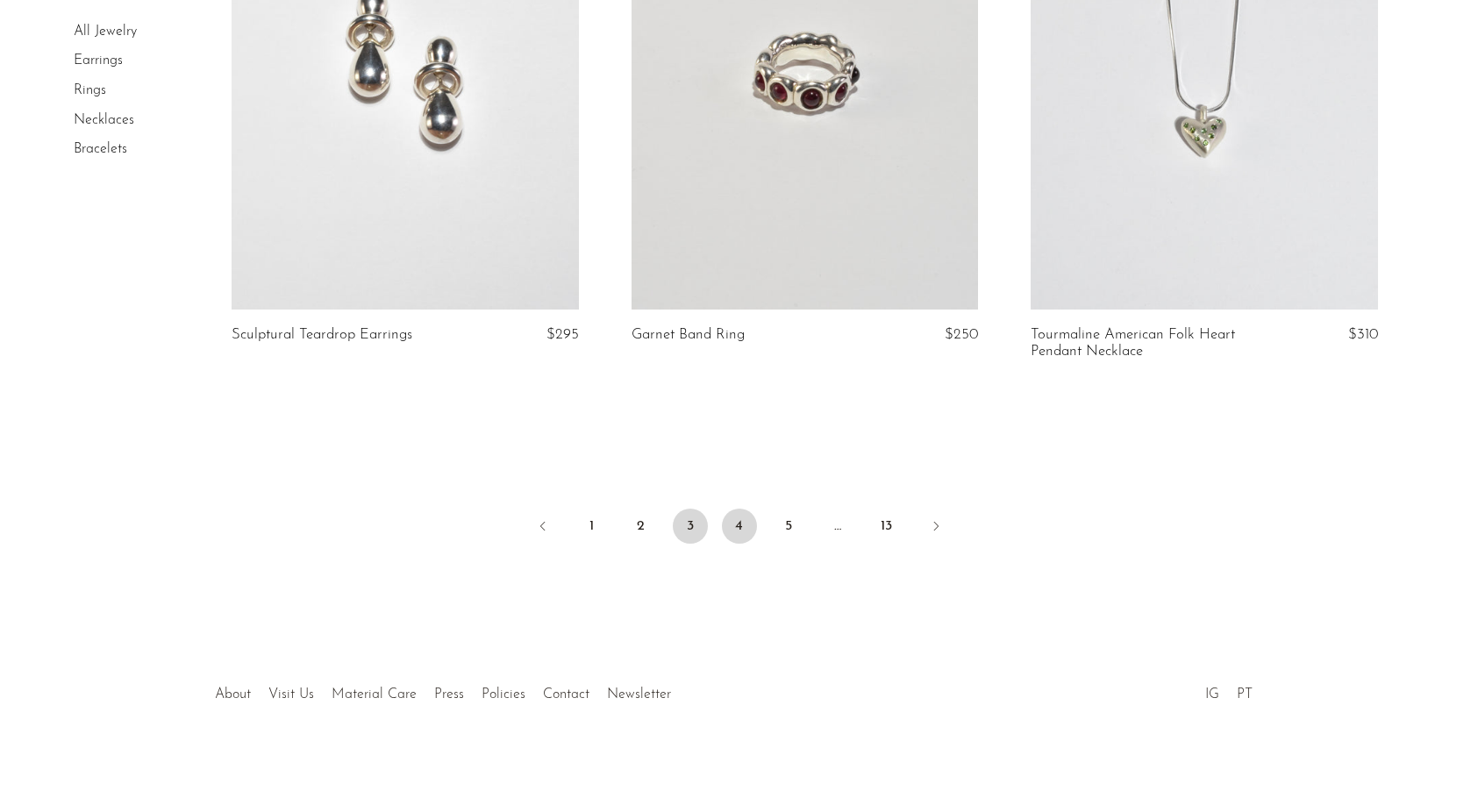
click at [738, 522] on link "4" at bounding box center [739, 526] width 35 height 35
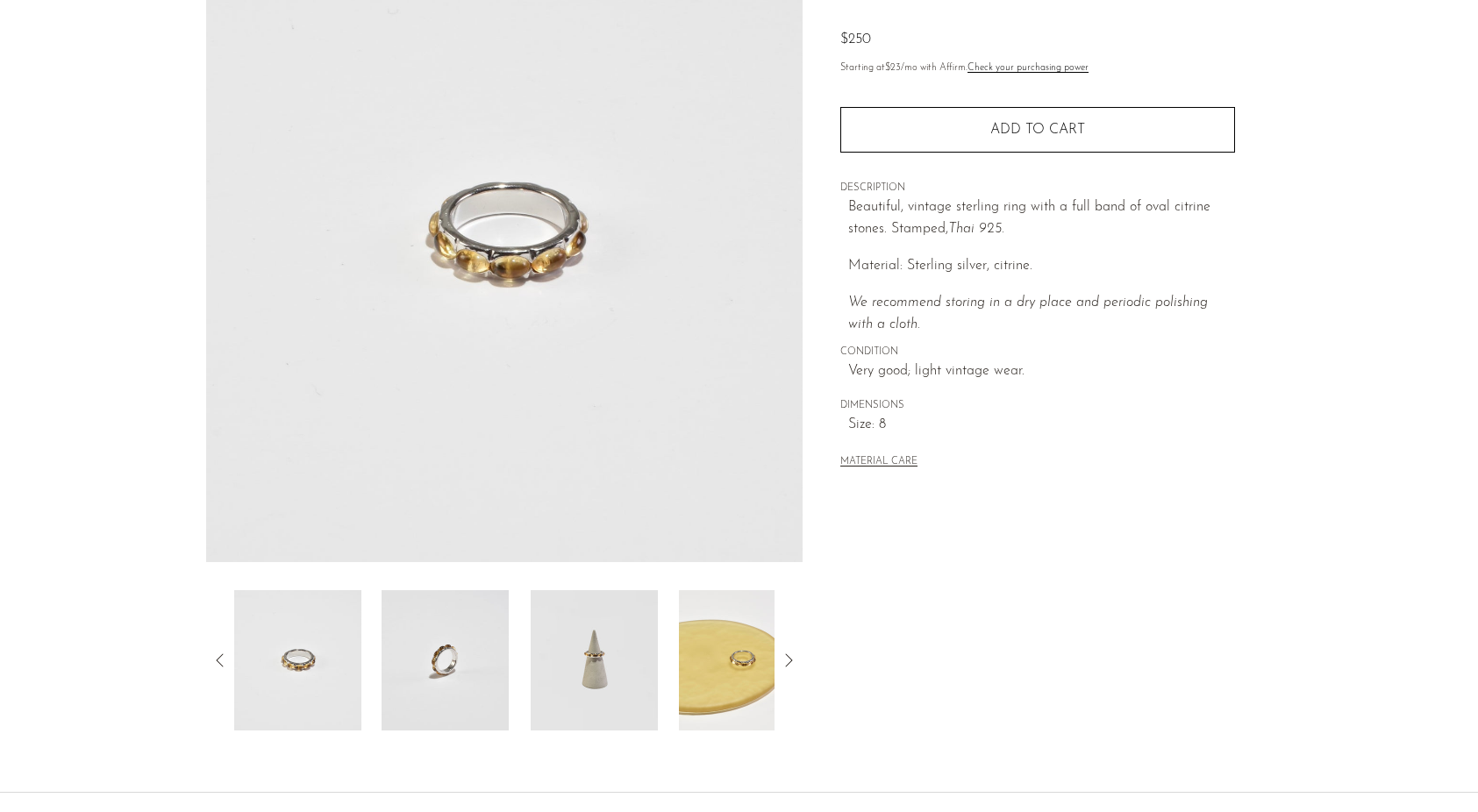
scroll to position [177, 0]
click at [572, 657] on img at bounding box center [594, 658] width 128 height 140
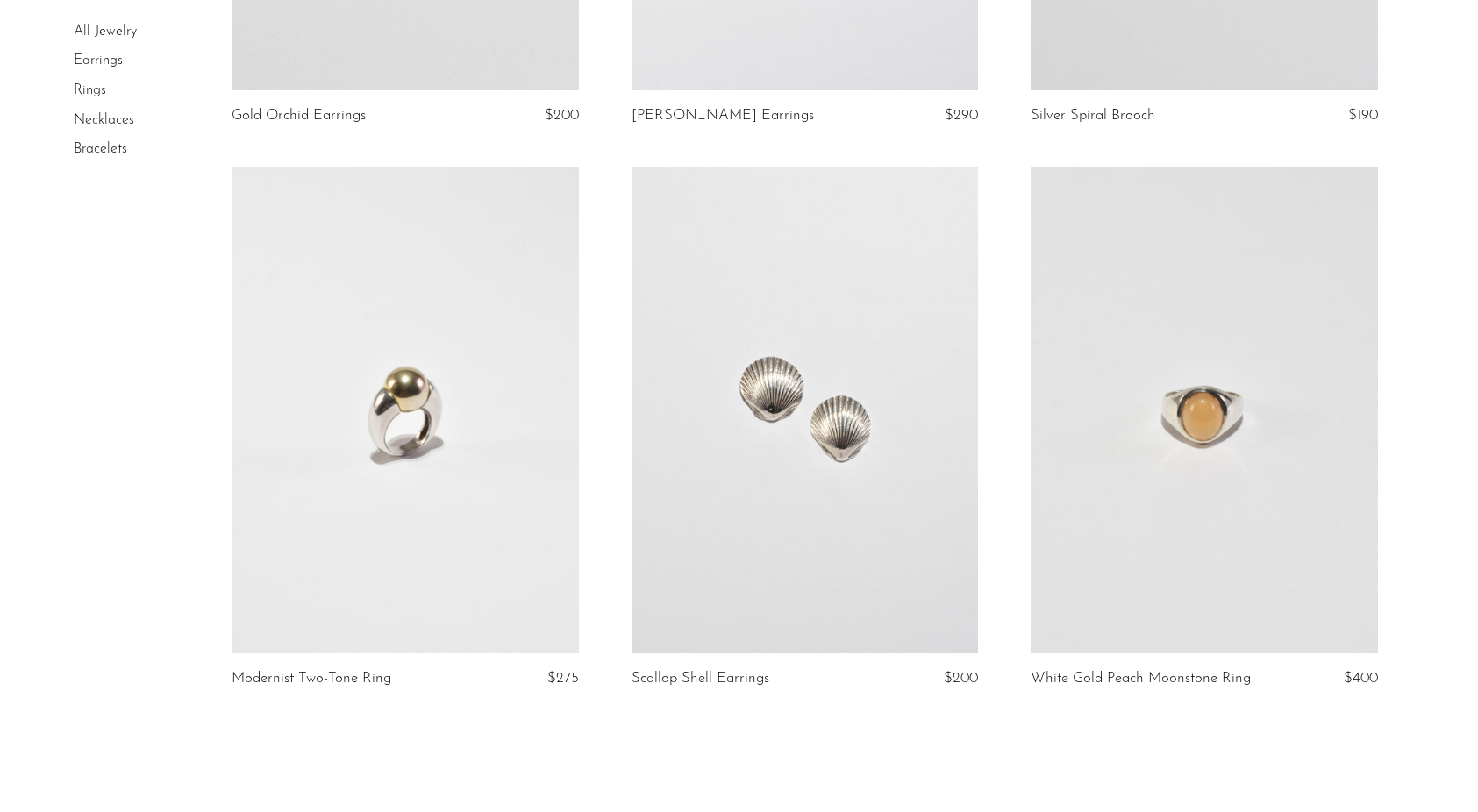
scroll to position [6551, 0]
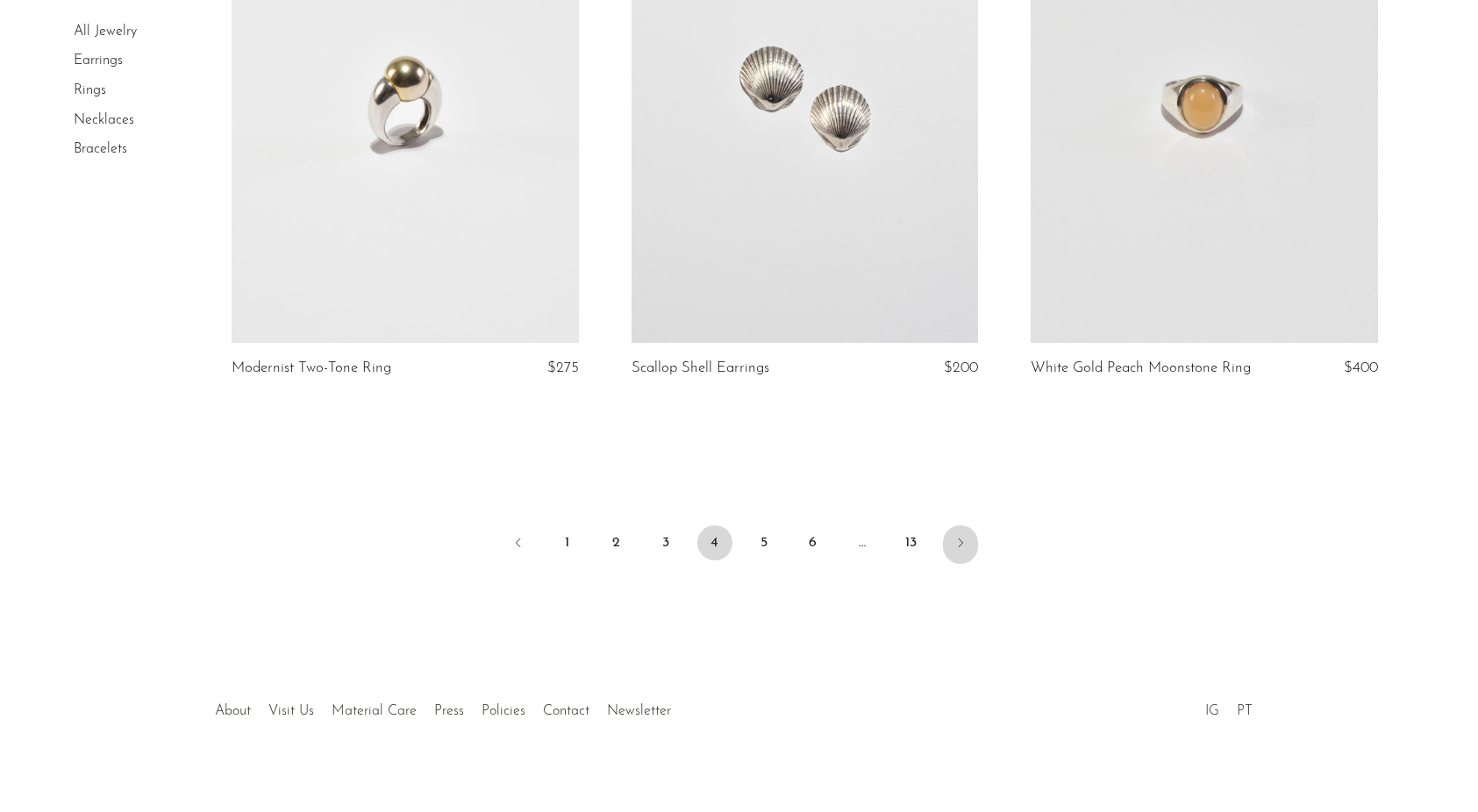
click at [964, 536] on icon "Next" at bounding box center [960, 543] width 14 height 14
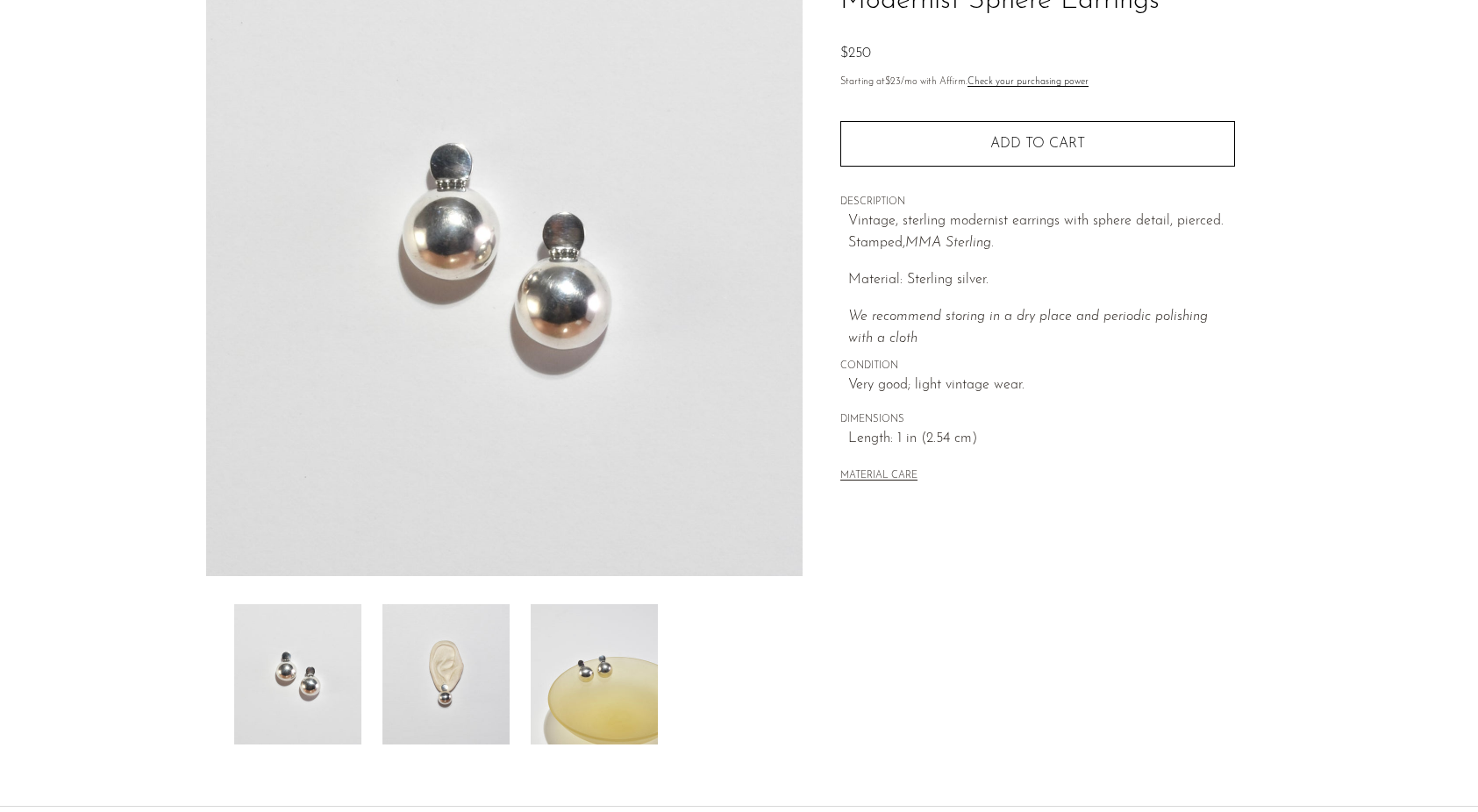
scroll to position [157, 0]
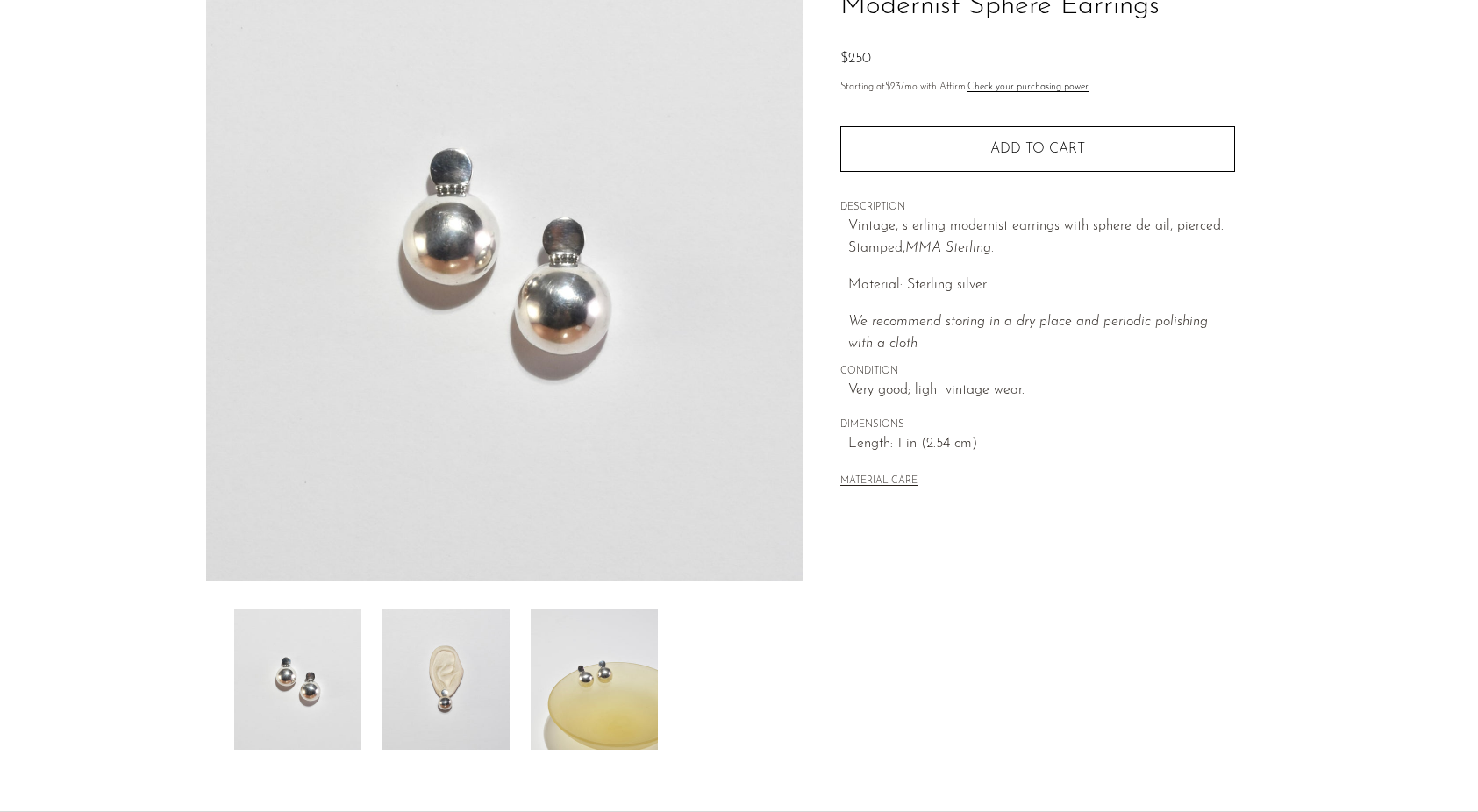
click at [476, 672] on img at bounding box center [446, 679] width 128 height 140
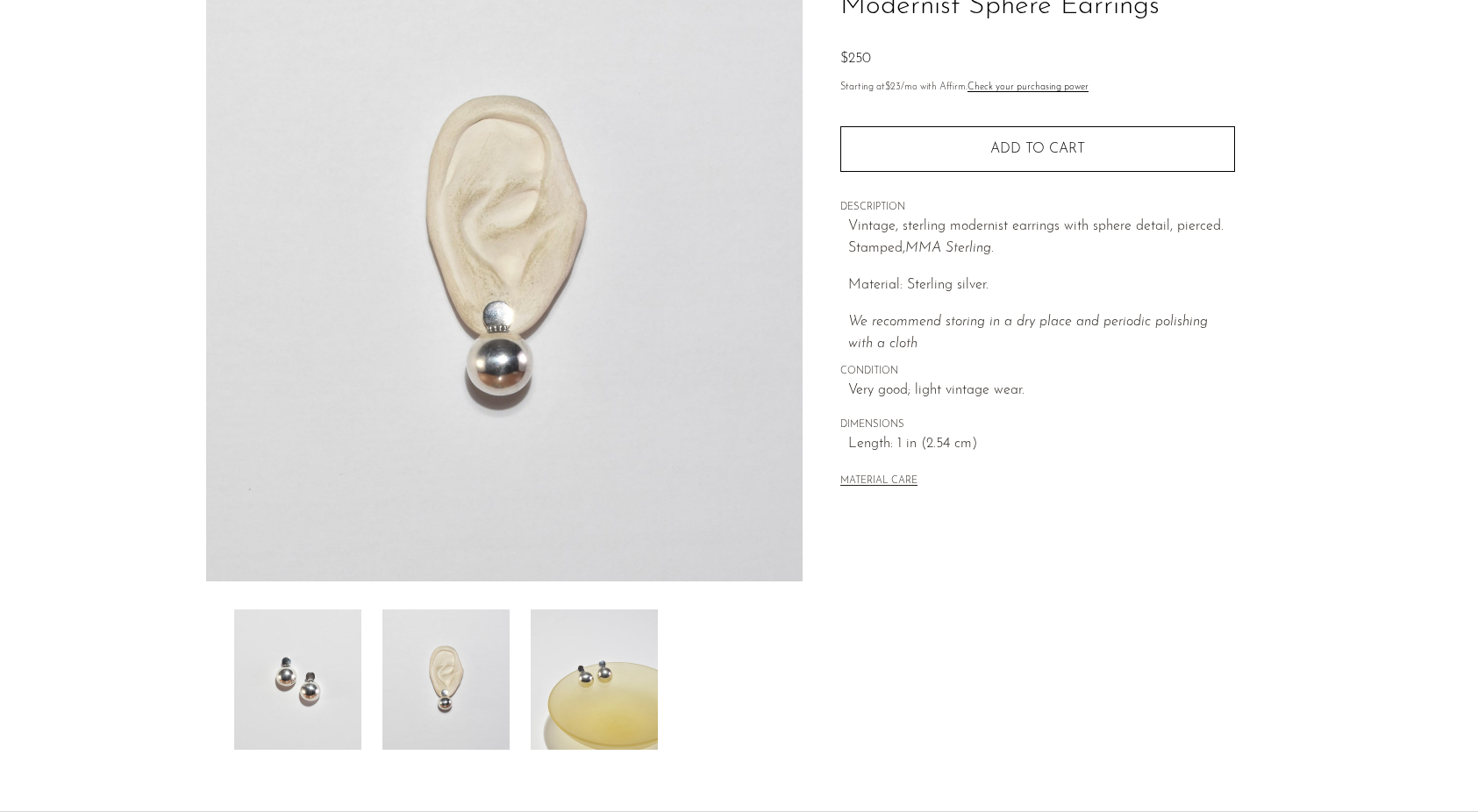
click at [567, 678] on img at bounding box center [594, 679] width 128 height 140
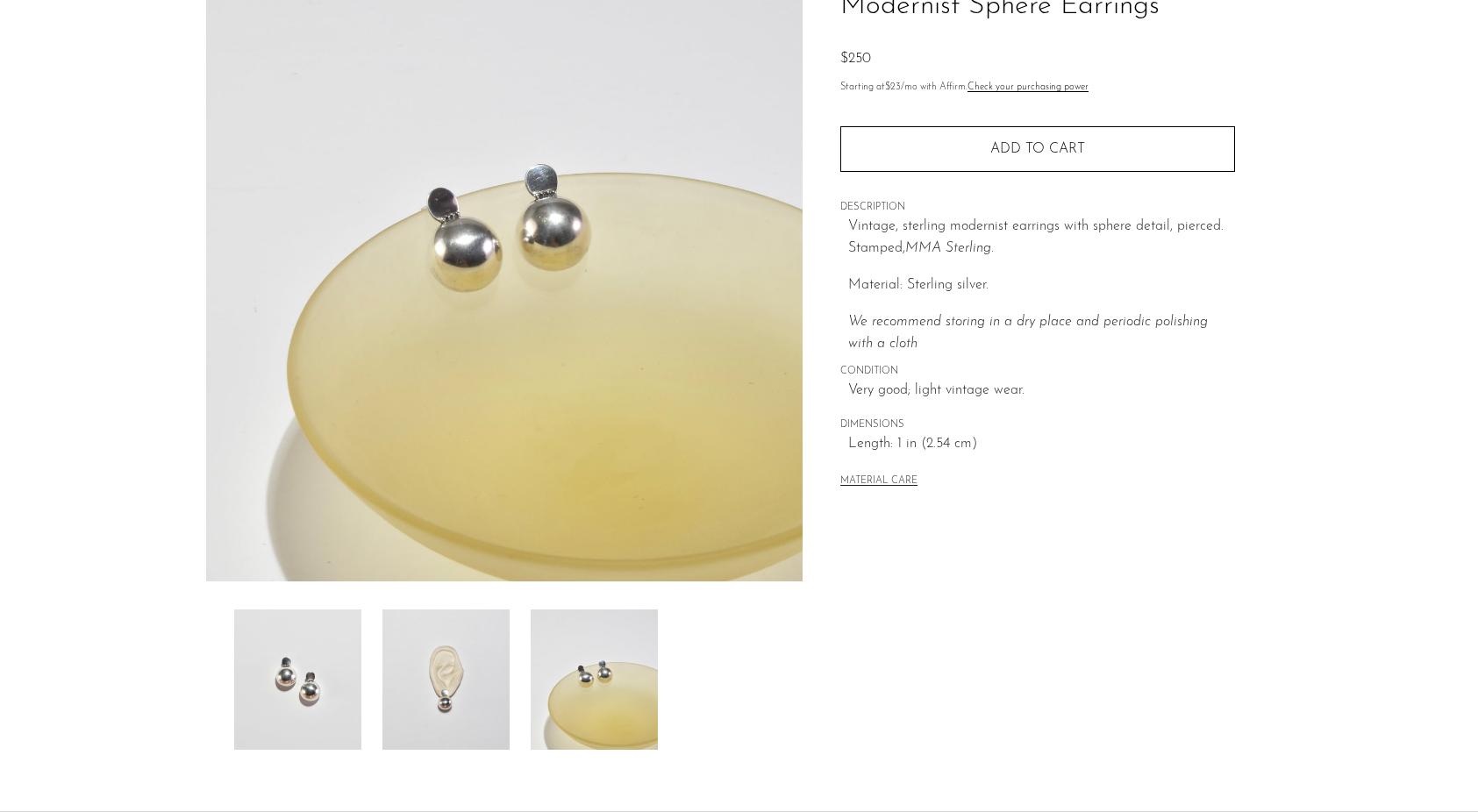
click at [299, 674] on img at bounding box center [298, 679] width 128 height 140
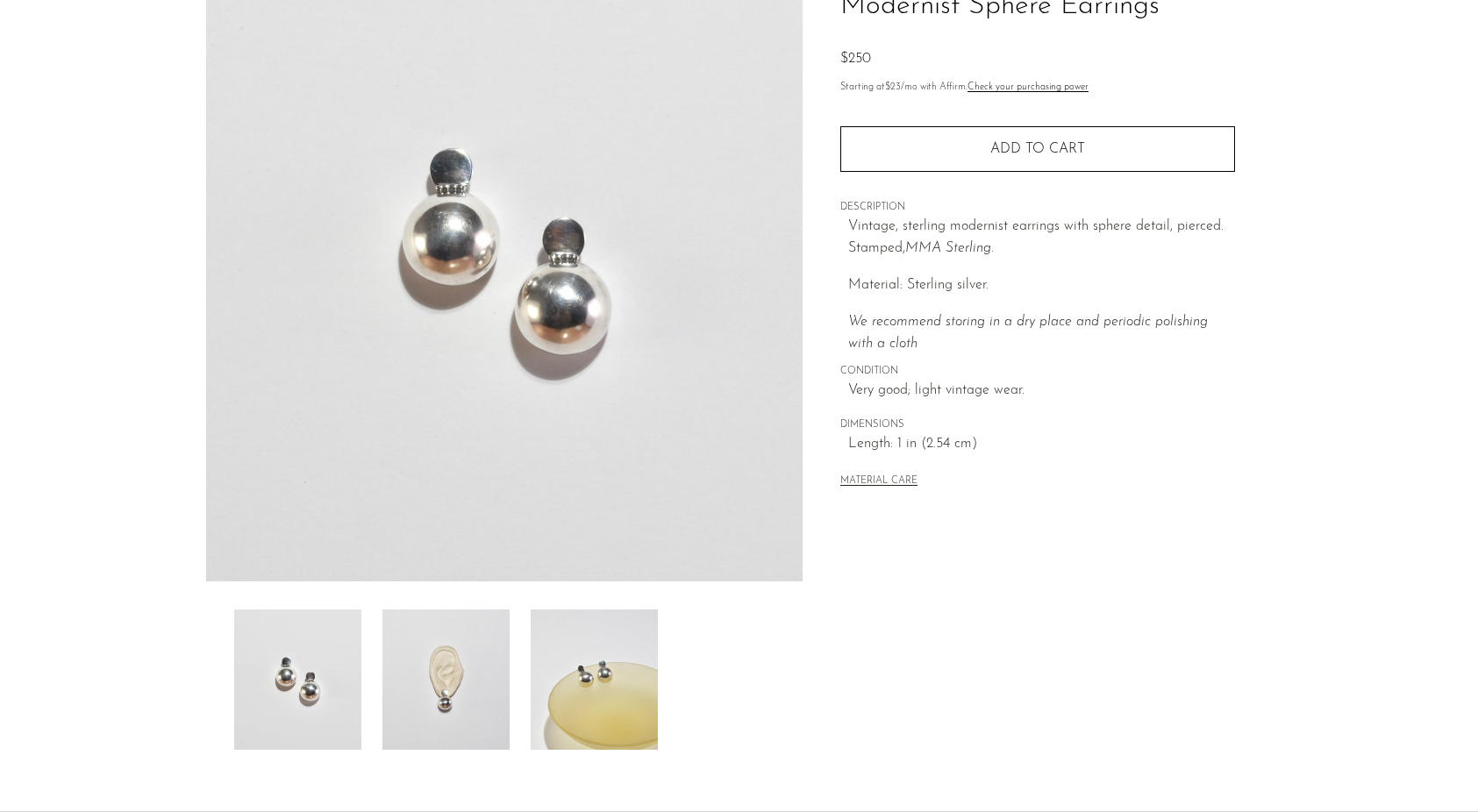
click at [429, 685] on img at bounding box center [446, 679] width 128 height 140
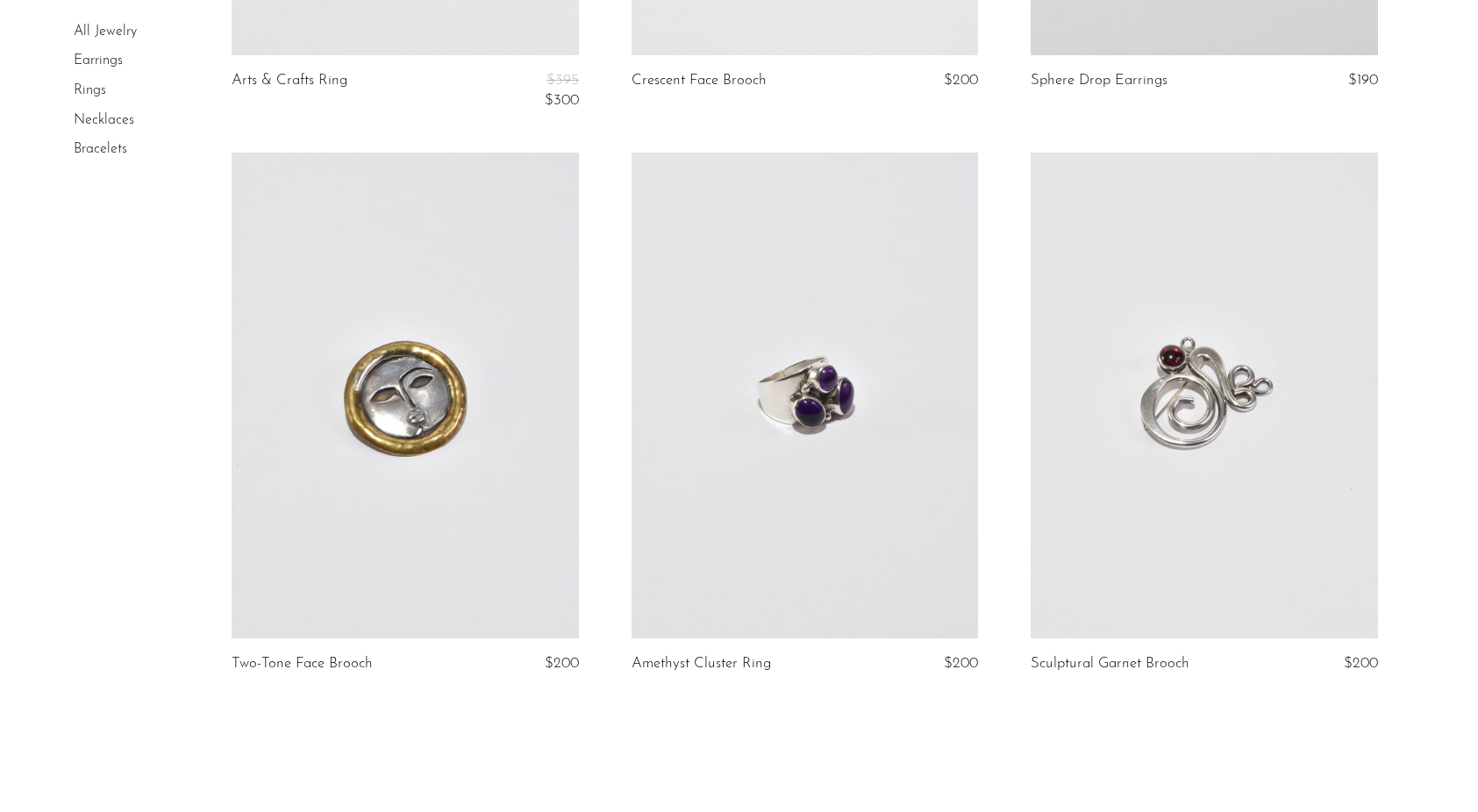
scroll to position [6551, 0]
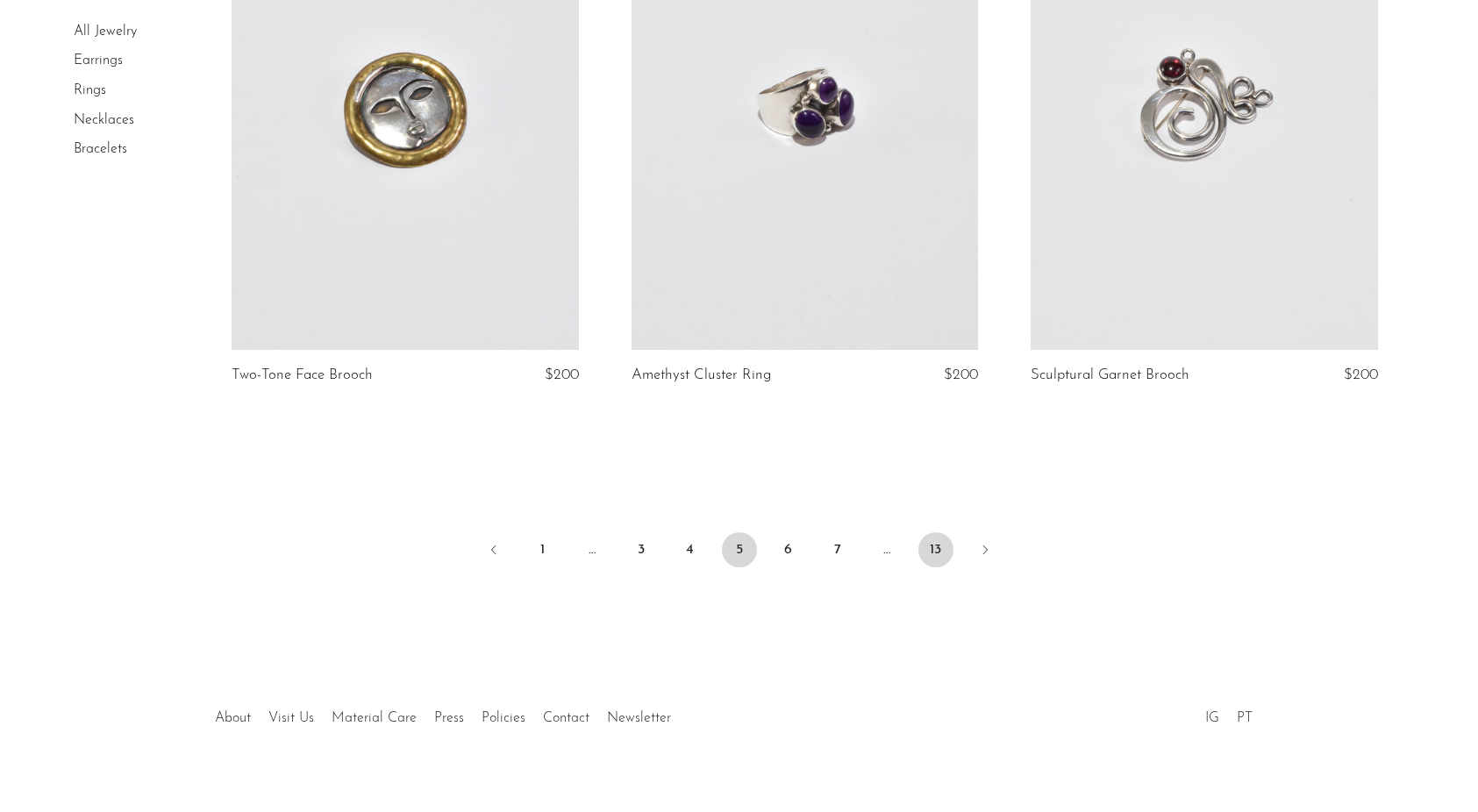
click at [927, 544] on link "13" at bounding box center [936, 549] width 35 height 35
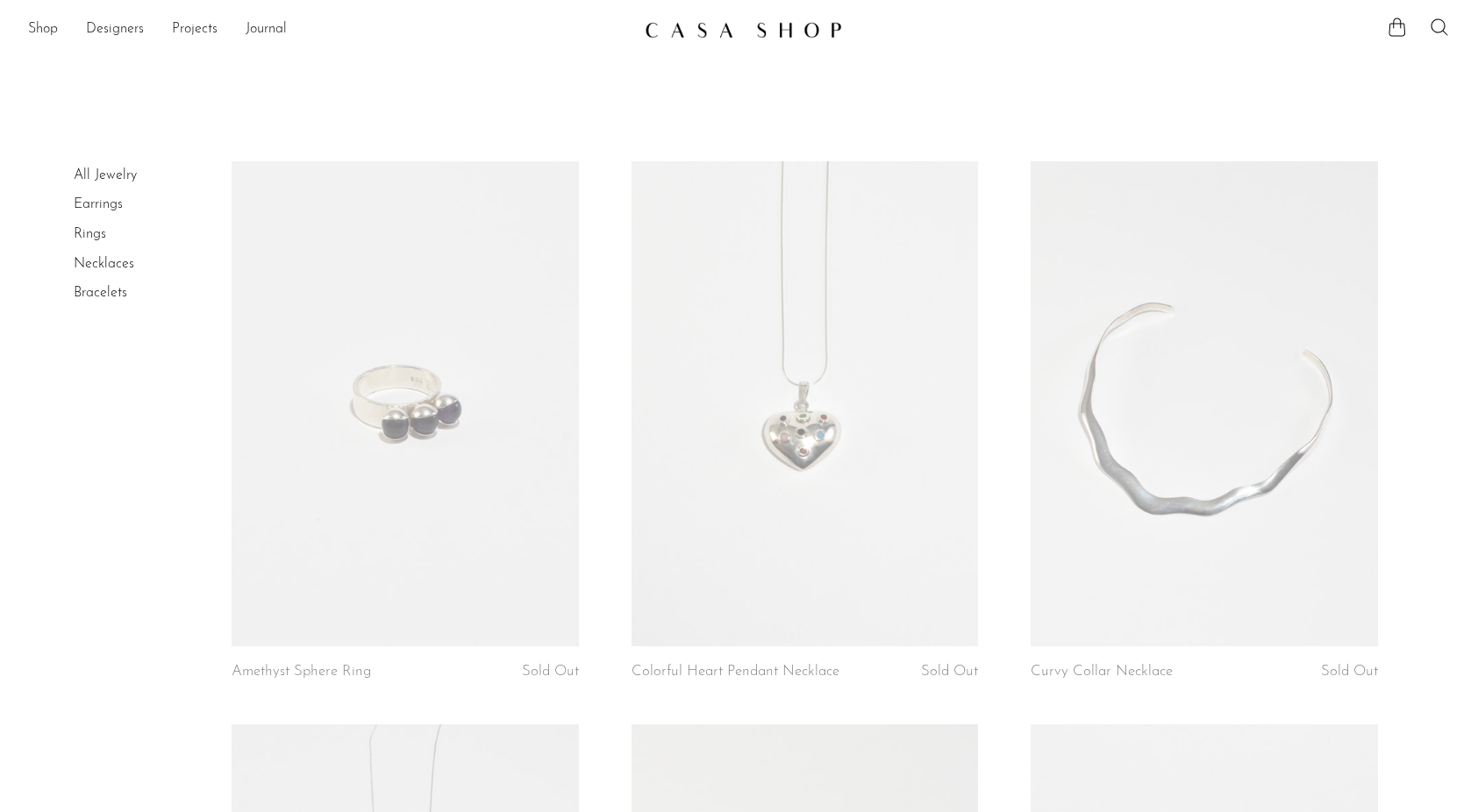
click at [109, 207] on link "Earrings" at bounding box center [98, 204] width 49 height 14
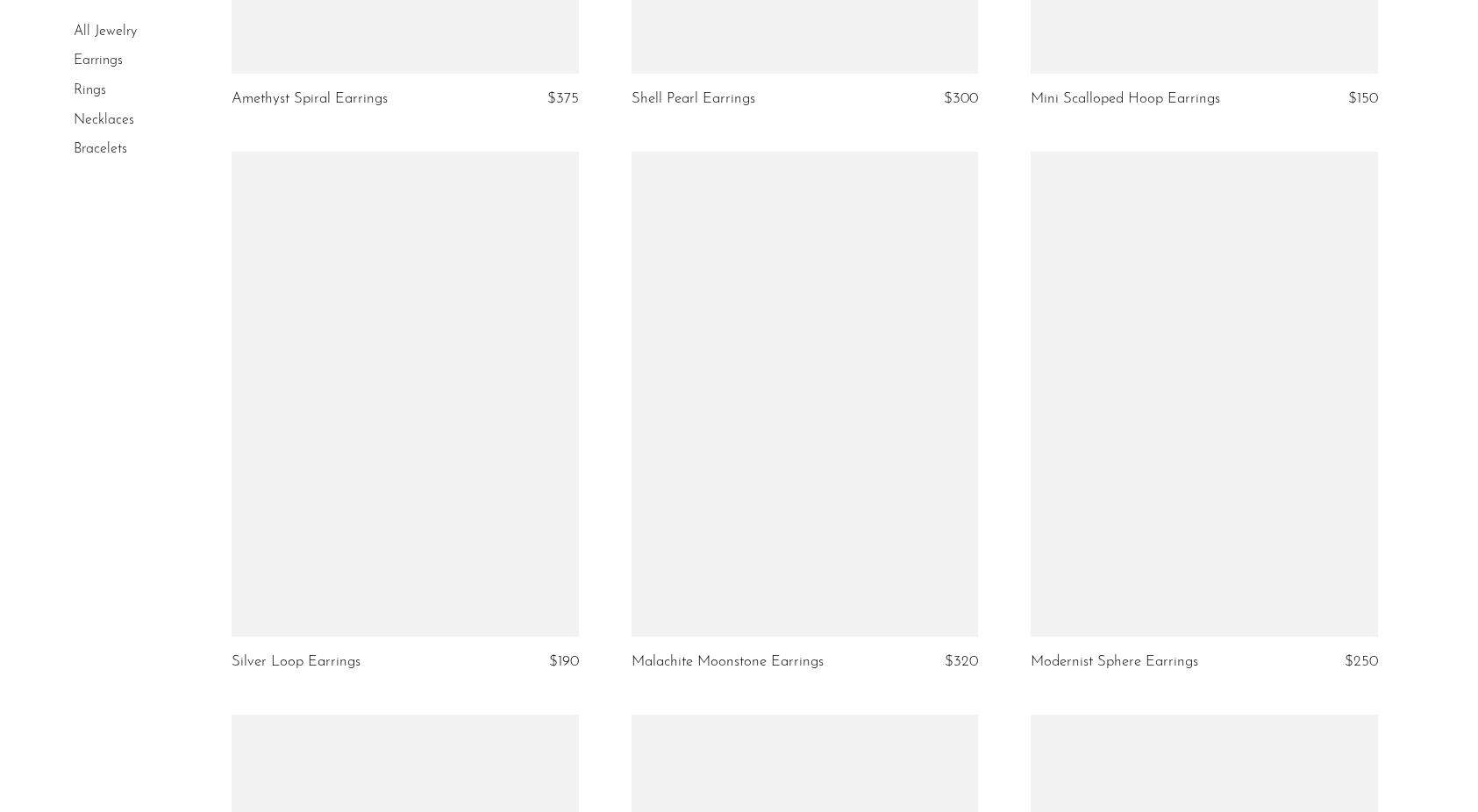
scroll to position [6511, 0]
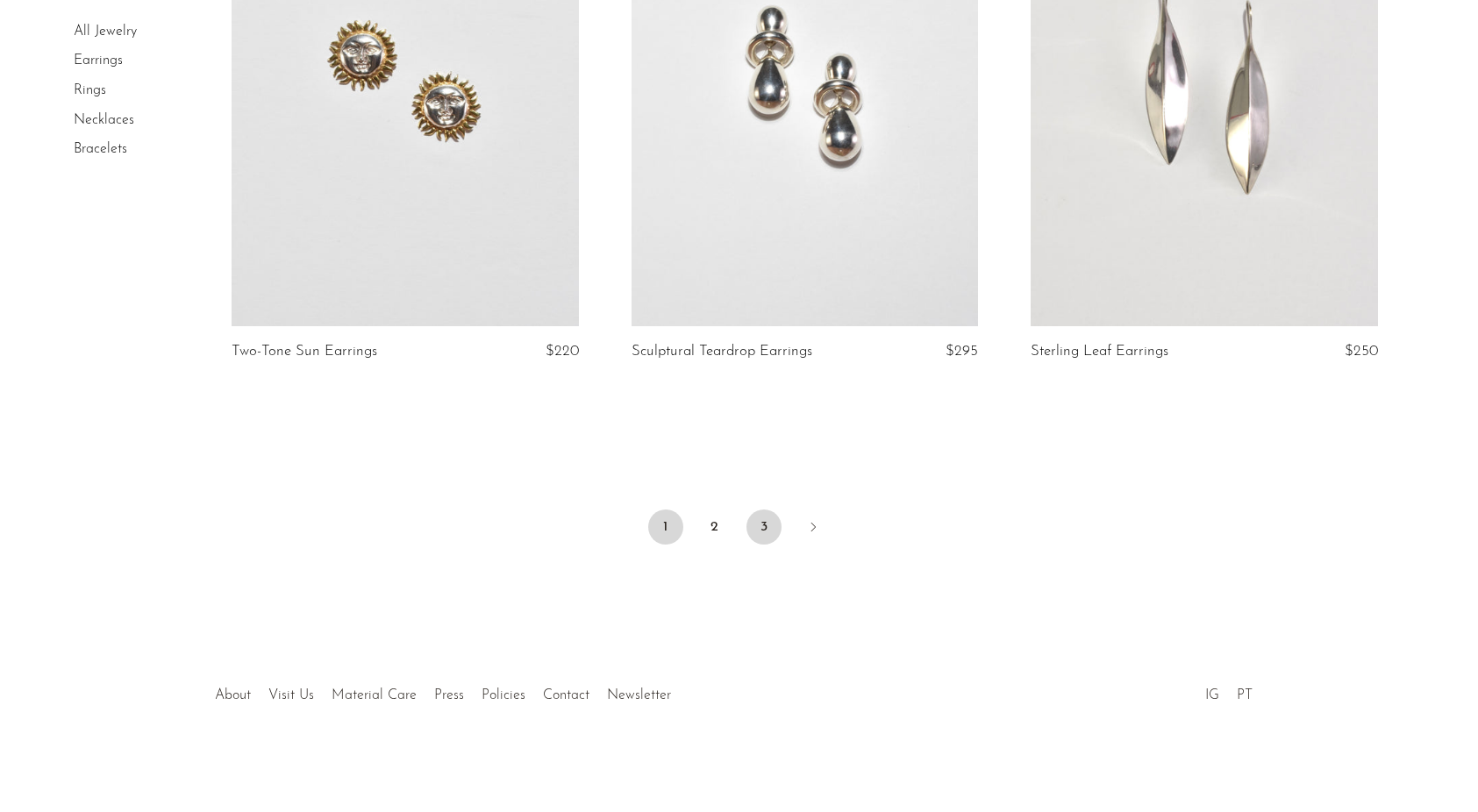
click at [757, 528] on link "3" at bounding box center [764, 526] width 35 height 35
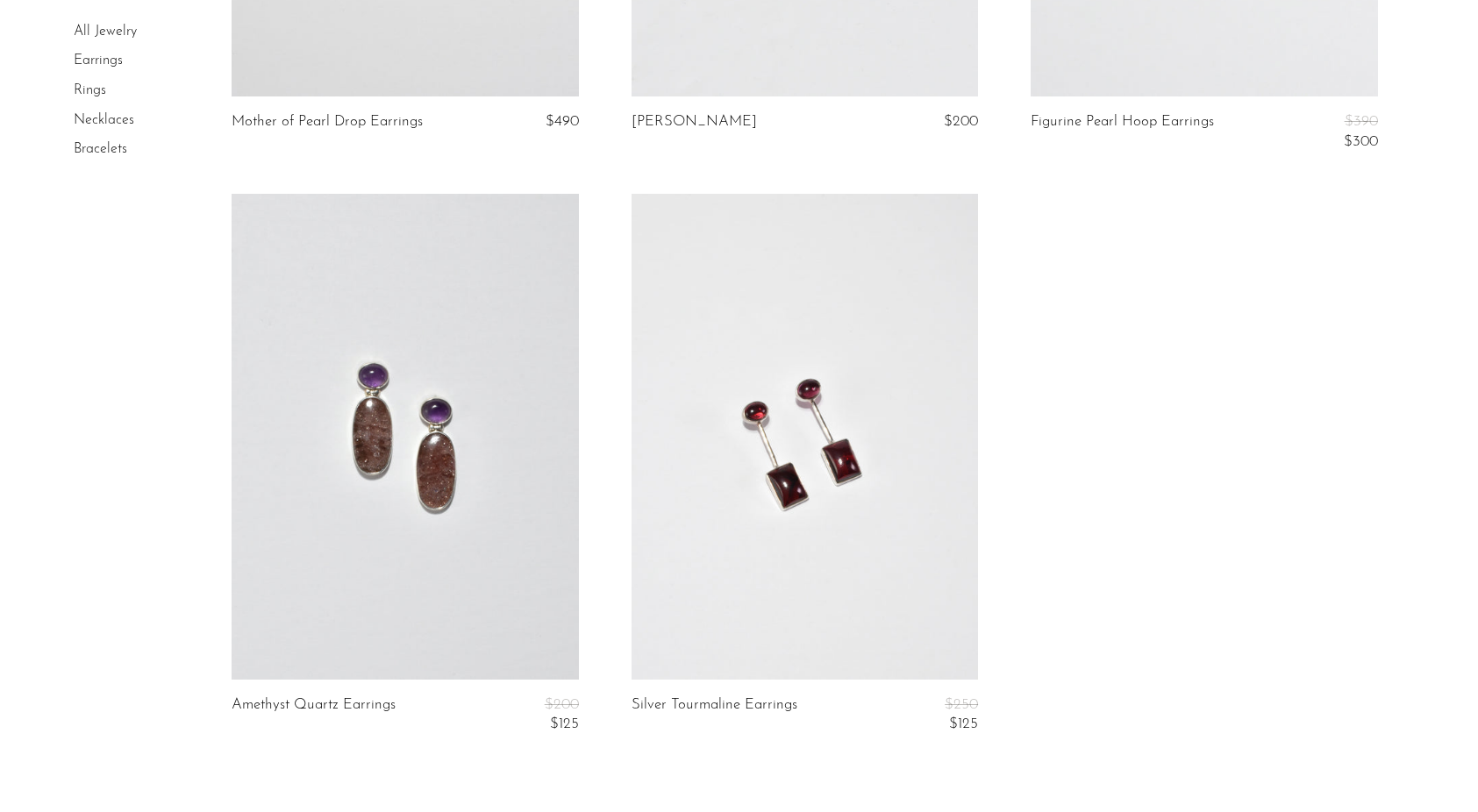
scroll to position [3670, 0]
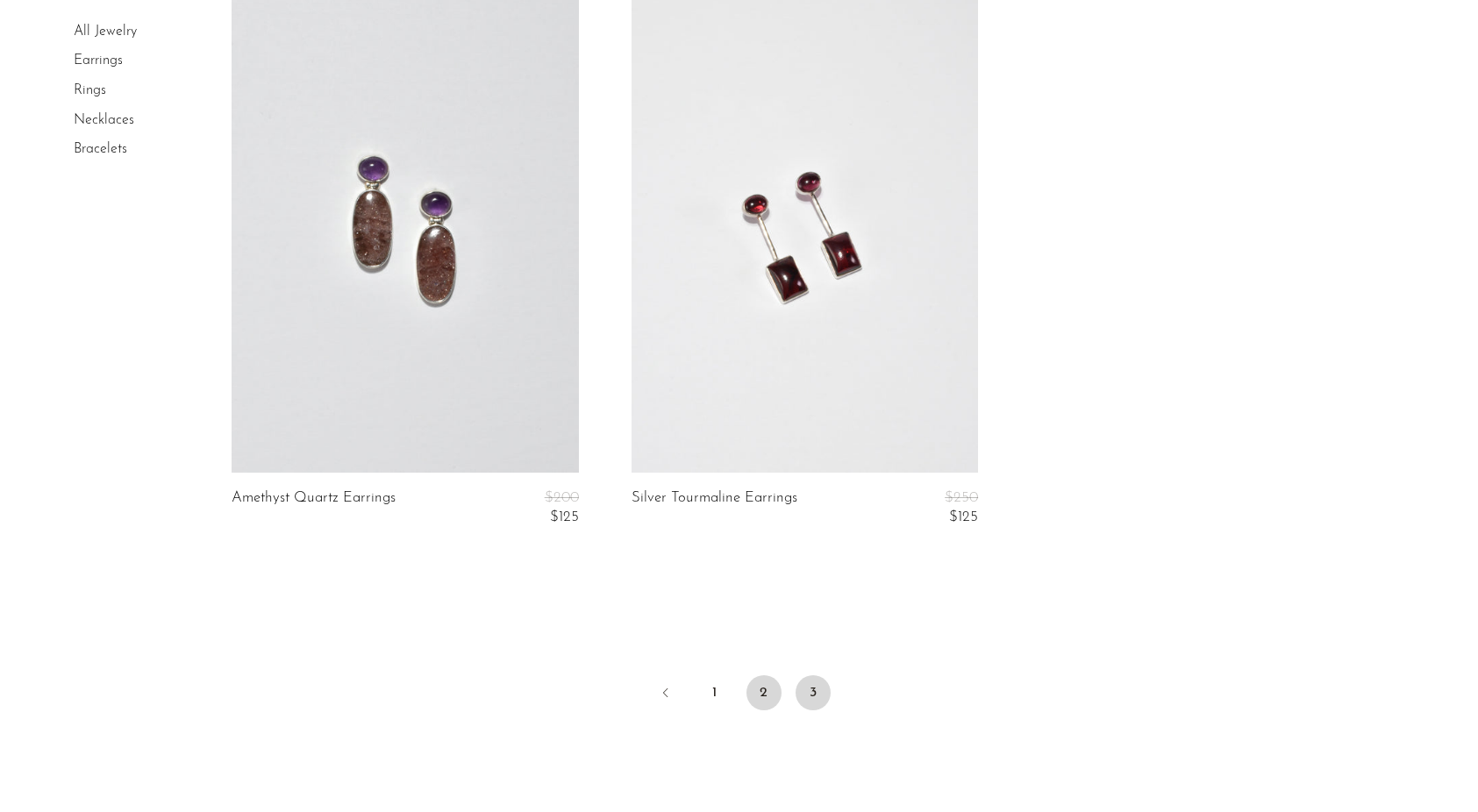
click at [769, 697] on link "2" at bounding box center [764, 692] width 35 height 35
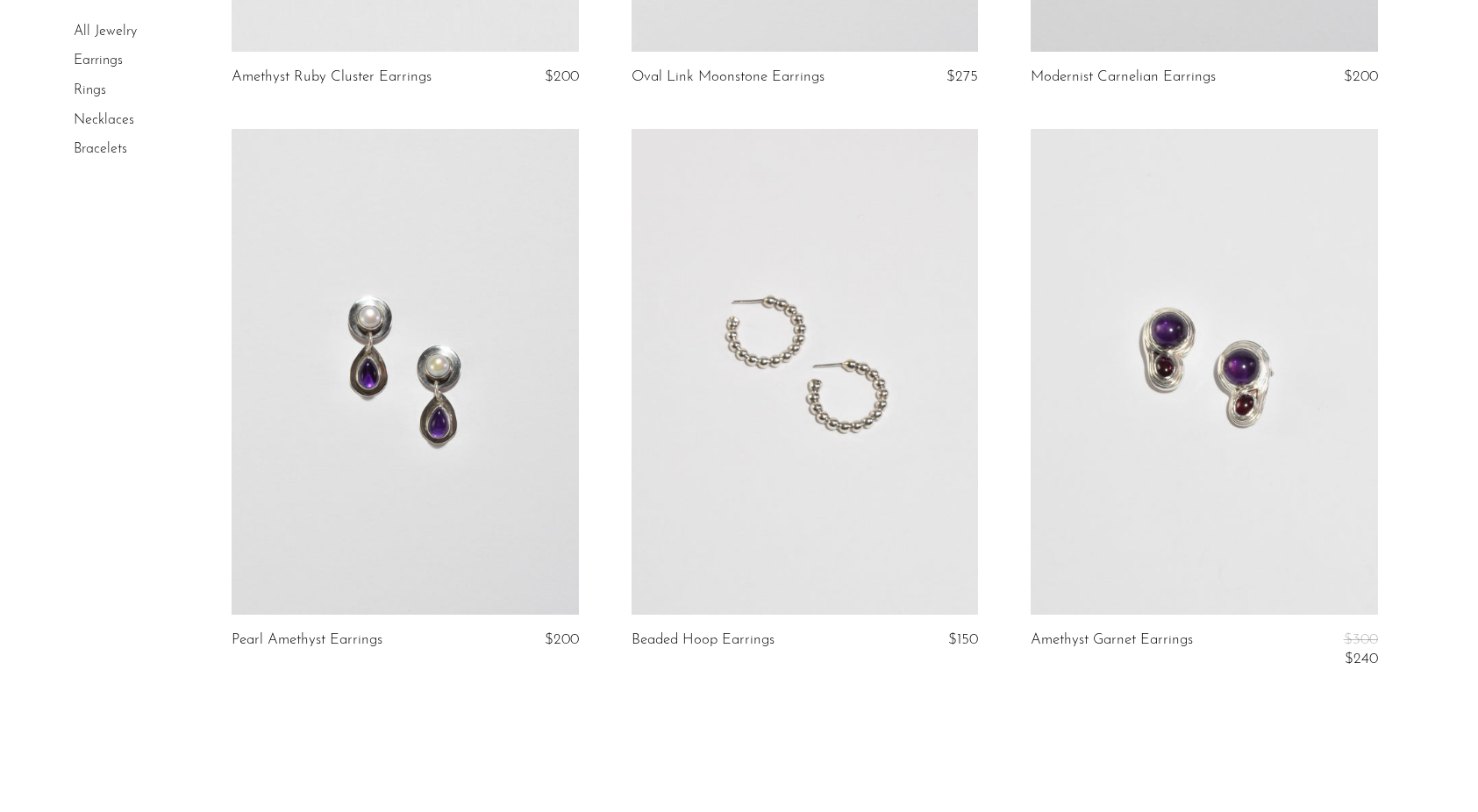
scroll to position [6551, 0]
